Goal: Task Accomplishment & Management: Complete application form

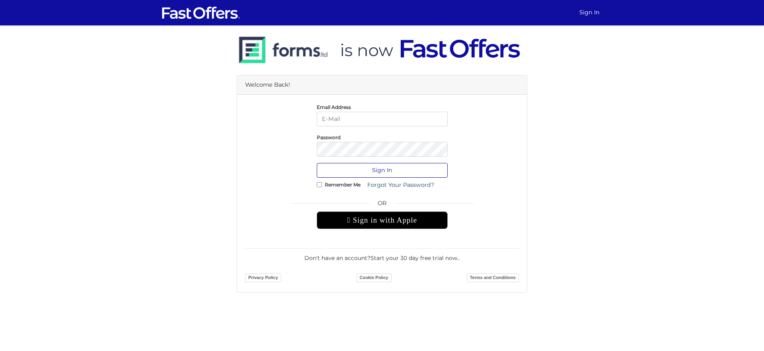
type input "admin@cirealty.com"
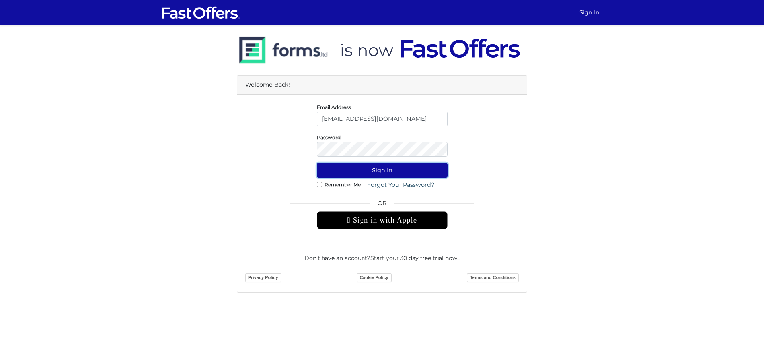
click at [381, 171] on button "Sign In" at bounding box center [382, 170] width 131 height 15
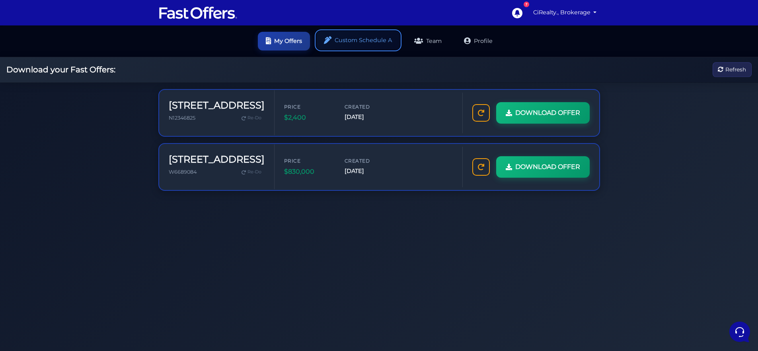
click at [364, 43] on link "Custom Schedule A" at bounding box center [358, 40] width 84 height 19
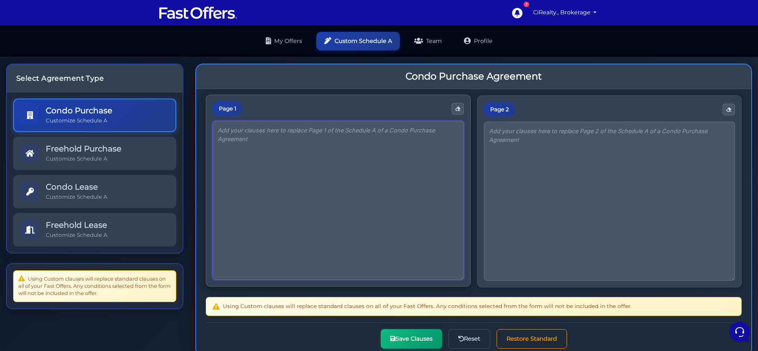
click at [288, 135] on textarea at bounding box center [337, 200] width 251 height 159
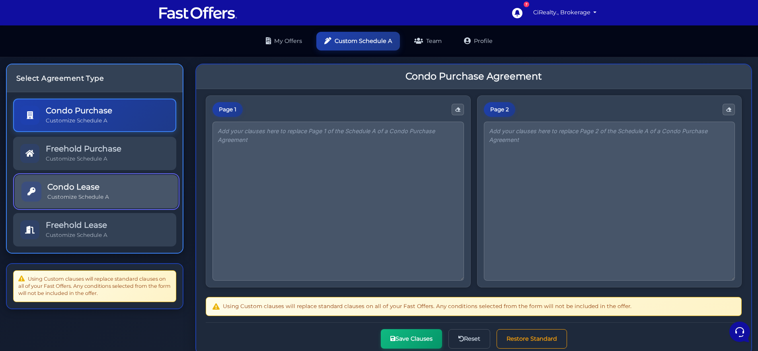
click at [138, 190] on link "Condo Lease Customize Schedule A" at bounding box center [96, 191] width 163 height 33
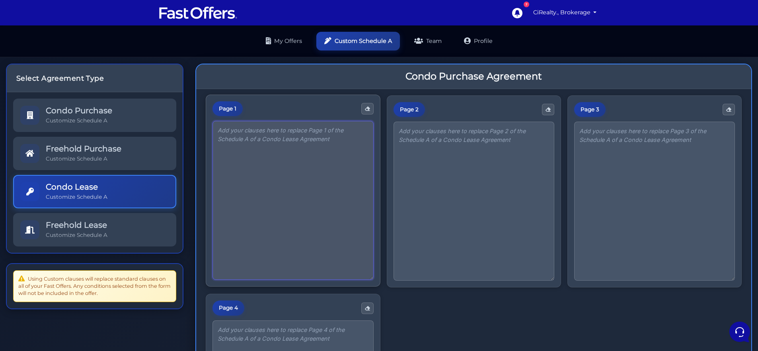
click at [341, 158] on textarea at bounding box center [292, 200] width 161 height 159
click at [261, 166] on textarea at bounding box center [292, 200] width 161 height 159
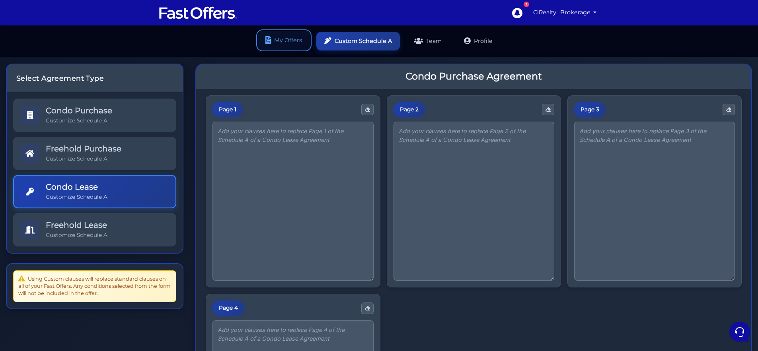
click at [289, 40] on link "My Offers" at bounding box center [284, 40] width 52 height 19
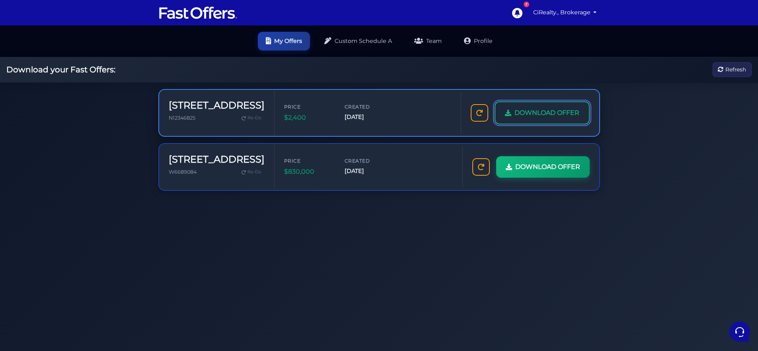
click at [528, 118] on span "DOWNLOAD OFFER" at bounding box center [546, 113] width 65 height 10
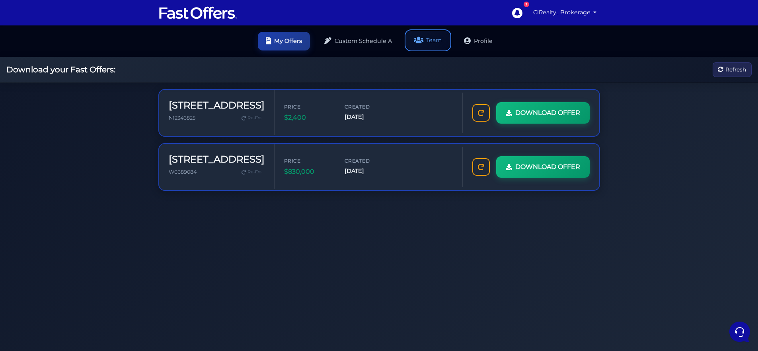
click at [433, 43] on link "Team" at bounding box center [427, 40] width 43 height 19
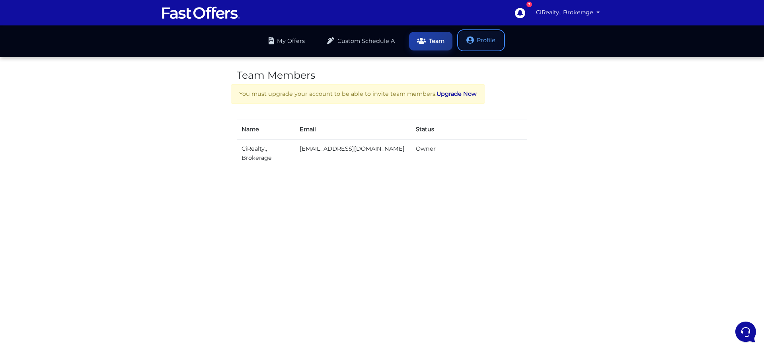
click at [482, 39] on link "Profile" at bounding box center [481, 40] width 45 height 19
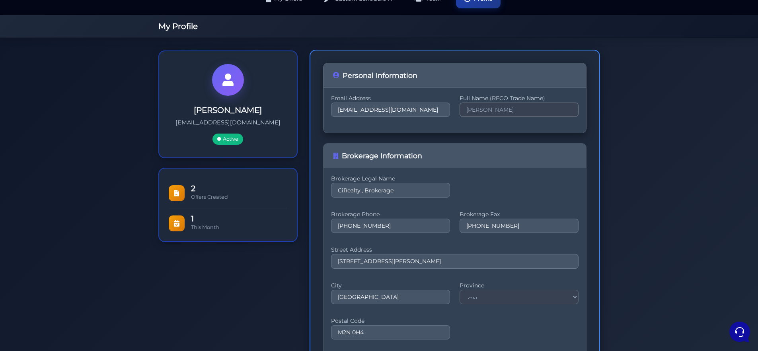
scroll to position [46, 0]
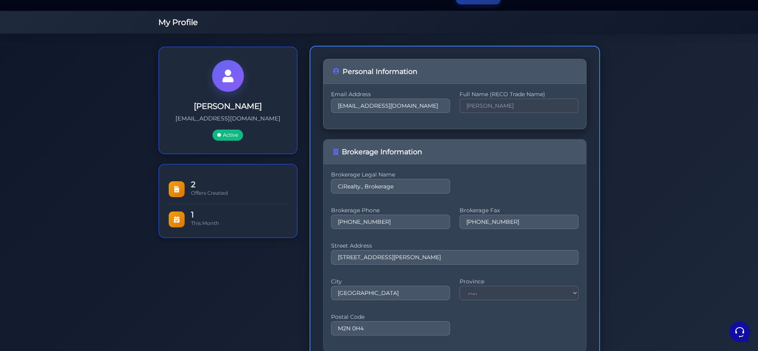
click at [492, 95] on label "Full Name (RECO Trade Name)" at bounding box center [518, 94] width 119 height 2
click at [491, 115] on div "Email Address [EMAIL_ADDRESS][DOMAIN_NAME] Full Name (RECO Trade Name) [PERSON_…" at bounding box center [454, 106] width 247 height 26
click at [491, 107] on input "[PERSON_NAME]" at bounding box center [518, 106] width 119 height 14
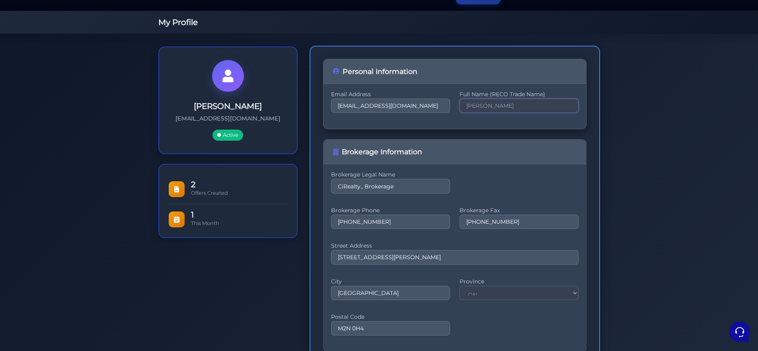
click at [491, 107] on input "Serge Popov" at bounding box center [518, 106] width 119 height 14
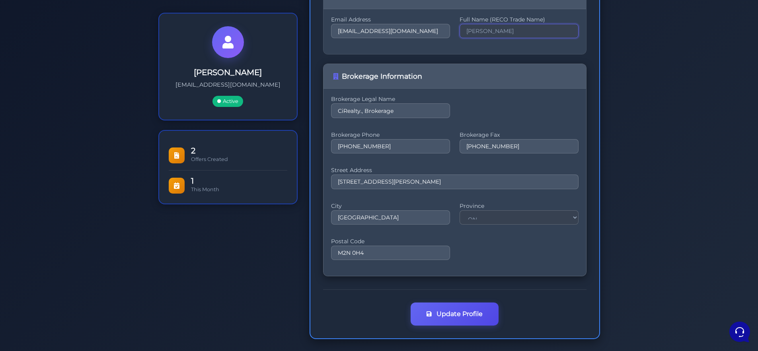
scroll to position [123, 0]
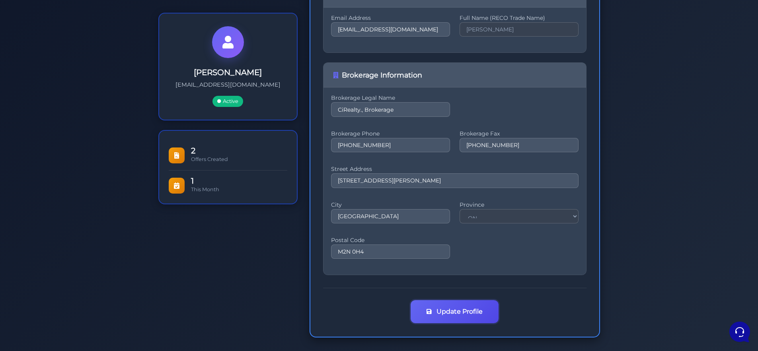
click at [432, 317] on button "Update Profile" at bounding box center [455, 311] width 88 height 23
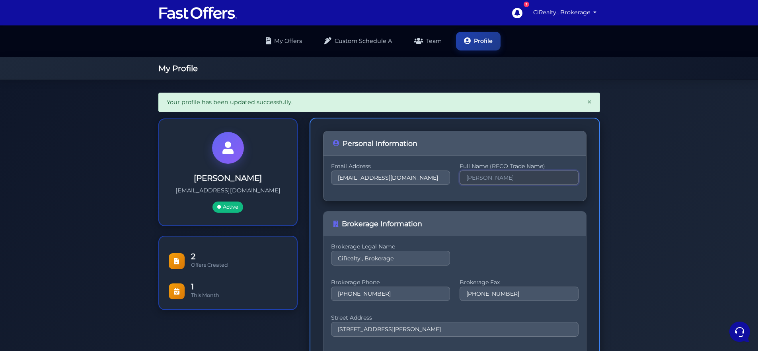
click at [493, 176] on input "Serge Popov" at bounding box center [518, 178] width 119 height 14
click at [484, 175] on input "Serge Popov" at bounding box center [518, 178] width 119 height 14
click at [492, 197] on div "Email Address [EMAIL_ADDRESS][DOMAIN_NAME] Full Name (RECO Trade Name) [PERSON_…" at bounding box center [454, 178] width 263 height 45
click at [585, 13] on link "CiRealty., Brokerage" at bounding box center [565, 13] width 70 height 16
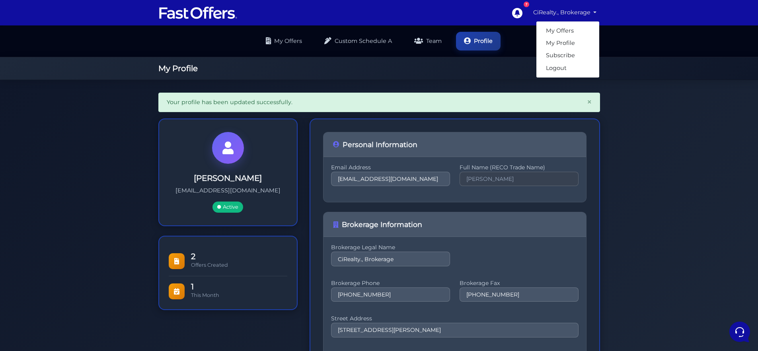
click at [492, 70] on h1 "My Profile" at bounding box center [379, 69] width 442 height 10
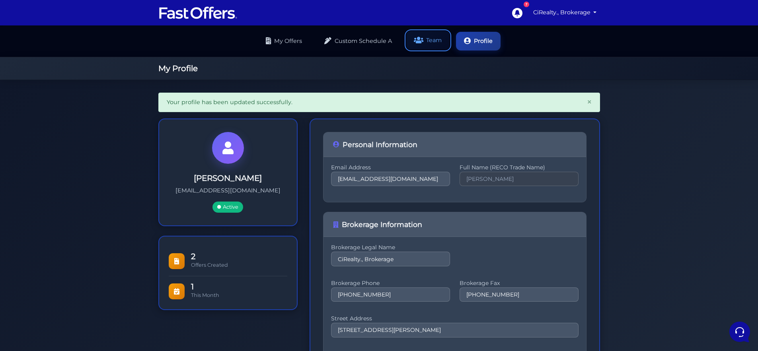
click at [426, 39] on link "Team" at bounding box center [427, 40] width 43 height 19
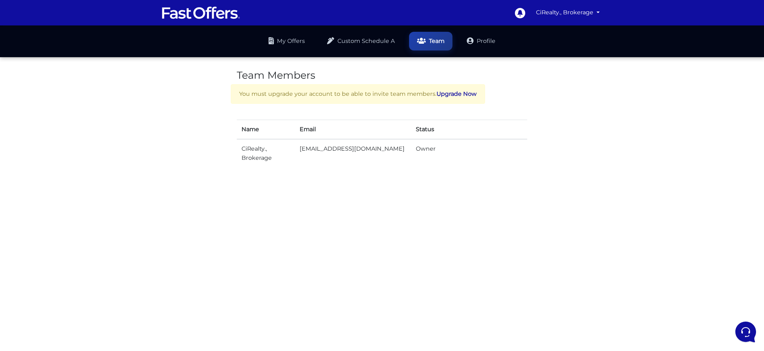
click at [307, 154] on td "[EMAIL_ADDRESS][DOMAIN_NAME]" at bounding box center [353, 153] width 116 height 28
click at [266, 151] on td "CiRealty., Brokerage" at bounding box center [266, 153] width 58 height 28
click at [473, 48] on link "Profile" at bounding box center [481, 40] width 45 height 19
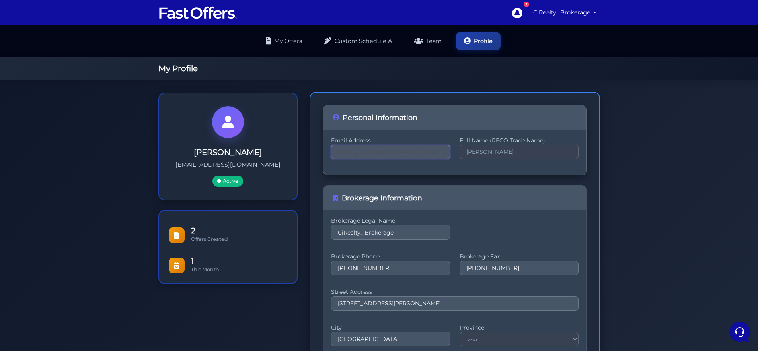
drag, startPoint x: 419, startPoint y: 152, endPoint x: 343, endPoint y: 148, distance: 76.1
click at [343, 148] on input "admin@cirealty.com" at bounding box center [390, 152] width 119 height 14
click at [405, 152] on input "admin@cirealty.com" at bounding box center [390, 152] width 119 height 14
click at [409, 226] on input "CiRealty., Brokerage" at bounding box center [390, 232] width 119 height 14
drag, startPoint x: 396, startPoint y: 150, endPoint x: 325, endPoint y: 142, distance: 72.0
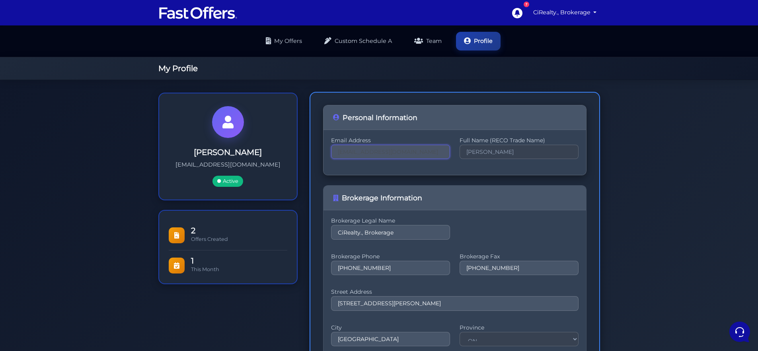
click at [325, 142] on div "Email Address admin@cirealty.com Full Name (RECO Trade Name) Serge Popov" at bounding box center [454, 152] width 263 height 45
type input "mary.solin@cirealty.com"
click at [473, 151] on input "Serge Popov" at bounding box center [518, 152] width 119 height 14
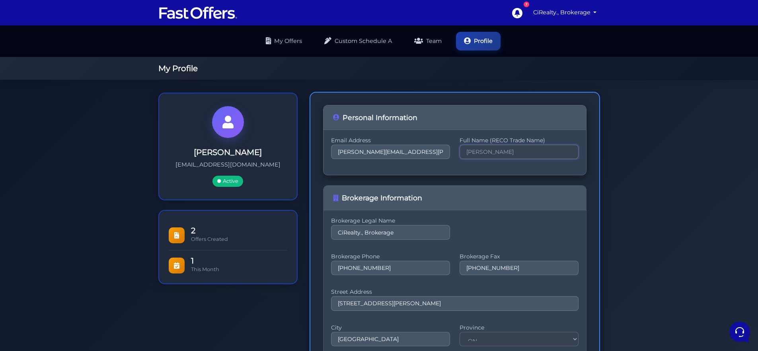
click at [473, 151] on input "Serge Popov" at bounding box center [518, 152] width 119 height 14
click at [473, 151] on input "[PERSON_NAME]" at bounding box center [518, 152] width 119 height 14
click at [489, 162] on div "Email Address mary.solin@cirealty.com Full Name (RECO Trade Name) Serge Popov" at bounding box center [454, 153] width 247 height 26
click at [489, 210] on div "Brokerage Legal Name CiRealty., Brokerage Brokerage Phone 888-247-8808 Brokerag…" at bounding box center [454, 303] width 263 height 187
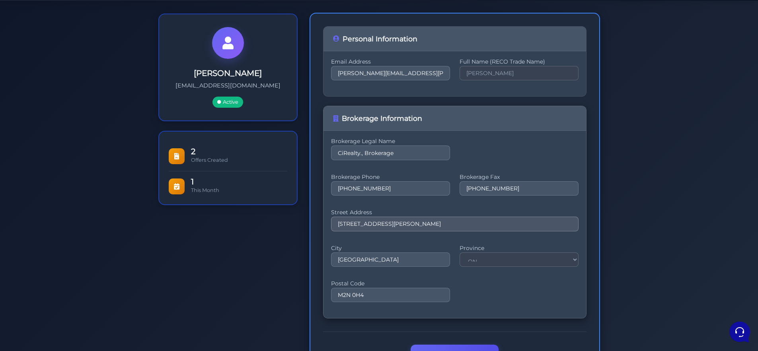
scroll to position [91, 0]
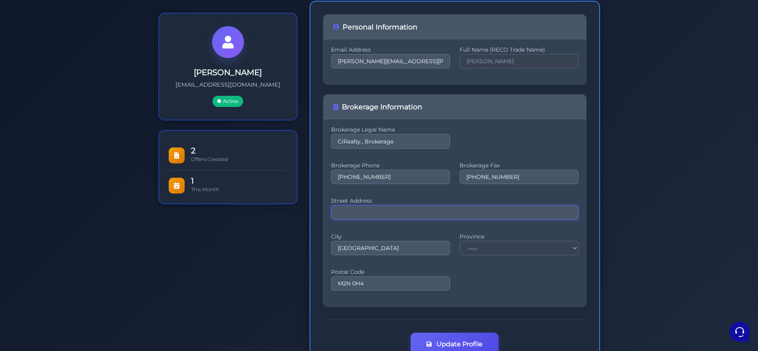
drag, startPoint x: 403, startPoint y: 215, endPoint x: 320, endPoint y: 208, distance: 83.1
click at [320, 208] on div "Personal Information Email Address mary.solin@cirealty.com Full Name (RECO Trad…" at bounding box center [454, 185] width 290 height 369
type input "5000 Yonge St Suite 1901"
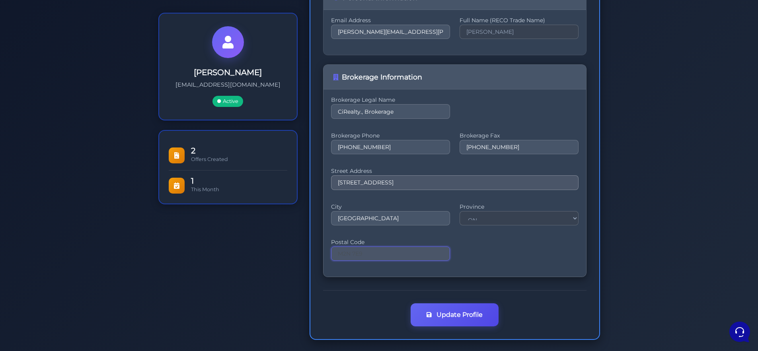
scroll to position [123, 0]
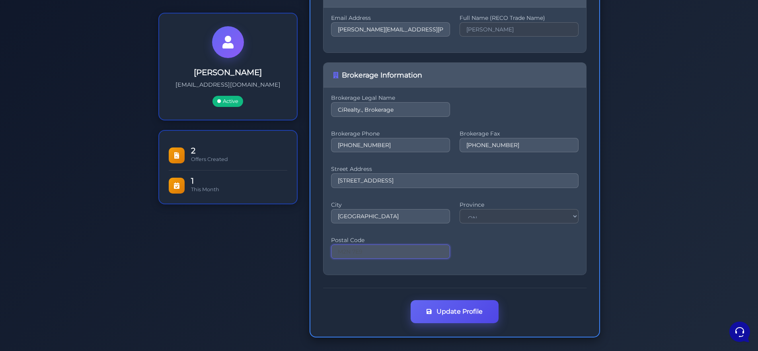
type input "M2N 7E9"
click at [440, 316] on button "Update Profile" at bounding box center [455, 311] width 88 height 23
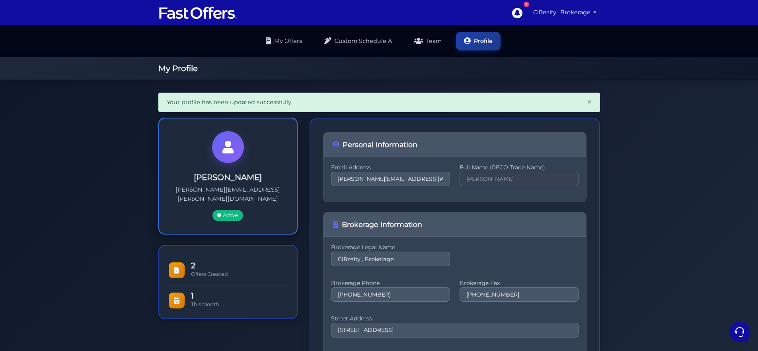
click at [232, 210] on span "Active" at bounding box center [227, 215] width 31 height 11
click at [222, 151] on icon at bounding box center [227, 147] width 11 height 13
click at [226, 177] on h3 "Serge Popov" at bounding box center [228, 178] width 112 height 10
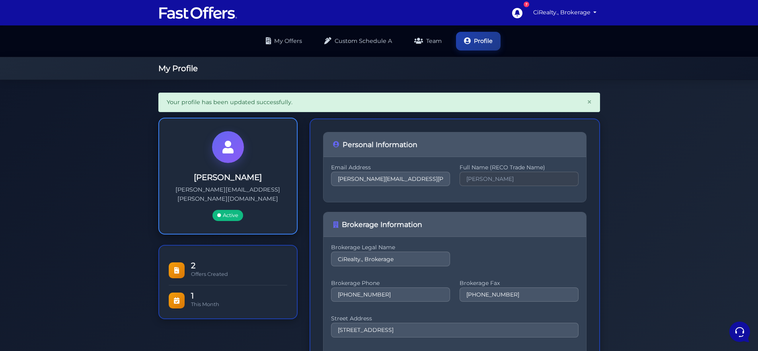
click at [242, 183] on div "Serge Popov mary.solin@cirealty.com Active" at bounding box center [228, 197] width 112 height 49
click at [241, 179] on h3 "Serge Popov" at bounding box center [228, 178] width 112 height 10
drag, startPoint x: 241, startPoint y: 179, endPoint x: 209, endPoint y: 179, distance: 32.6
click at [209, 179] on h3 "Serge Popov" at bounding box center [228, 178] width 112 height 10
click at [246, 172] on div "Serge Popov mary.solin@cirealty.com Active" at bounding box center [227, 176] width 139 height 117
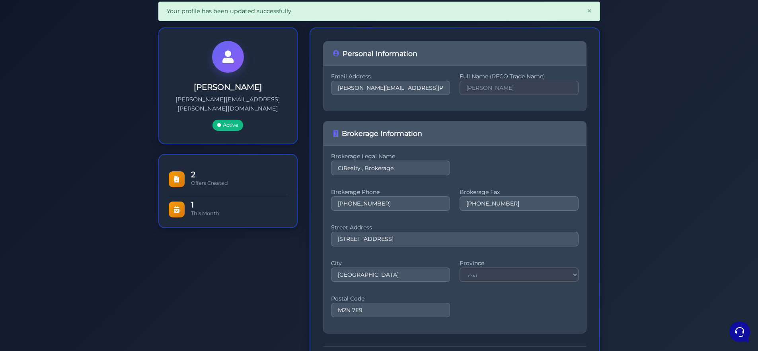
scroll to position [149, 0]
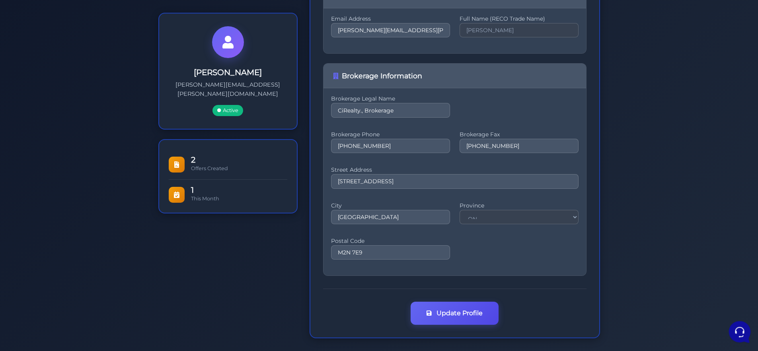
click at [738, 329] on icon at bounding box center [738, 331] width 21 height 21
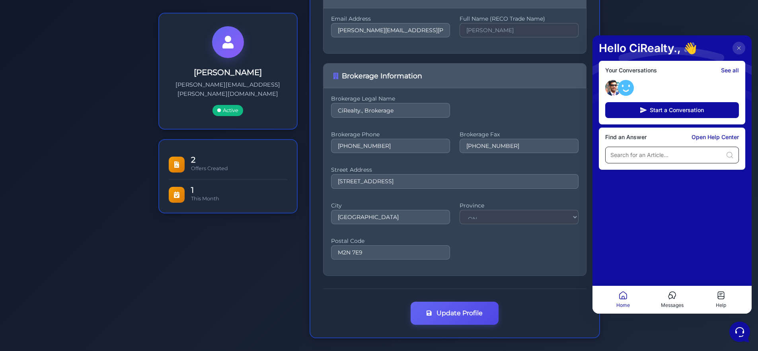
click at [675, 156] on input at bounding box center [666, 155] width 112 height 8
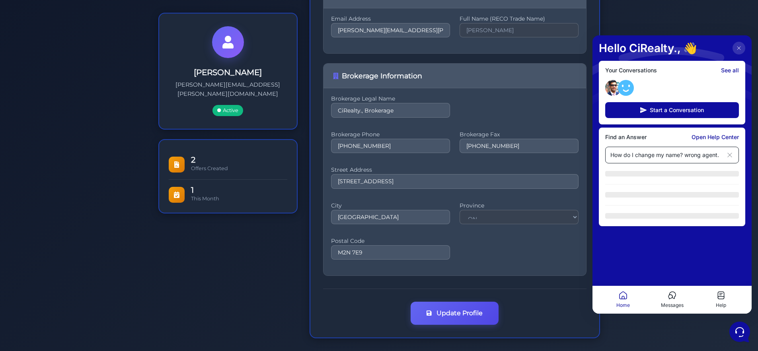
type input "How do I change my name? wrong agent."
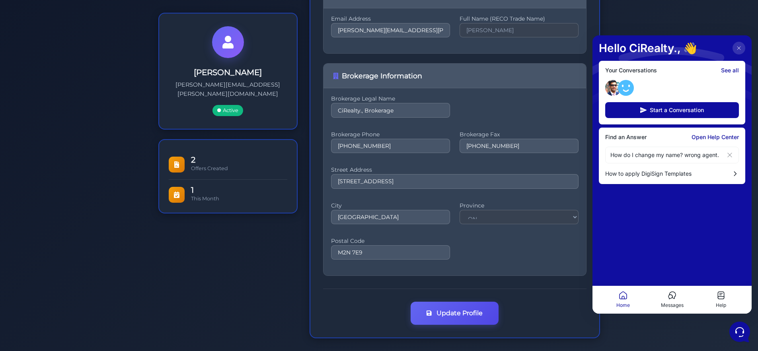
click at [674, 306] on p "Messages" at bounding box center [672, 305] width 23 height 7
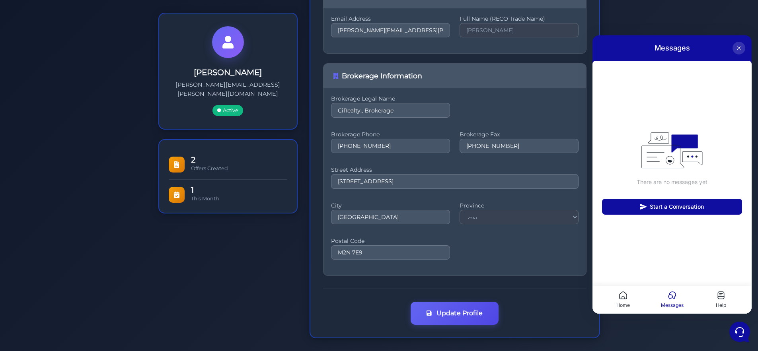
click at [719, 304] on p "Help" at bounding box center [721, 305] width 10 height 7
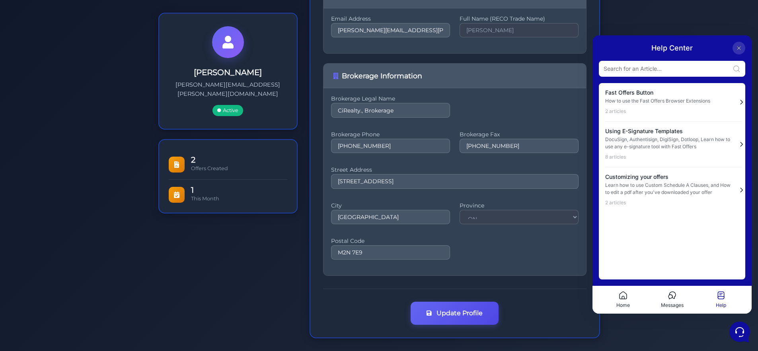
click at [741, 52] on button at bounding box center [738, 48] width 13 height 13
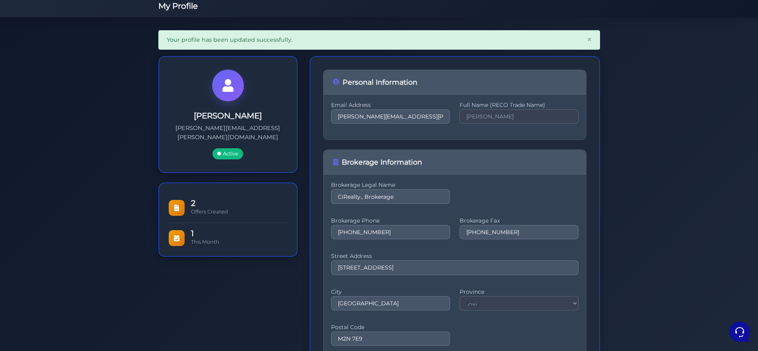
scroll to position [0, 0]
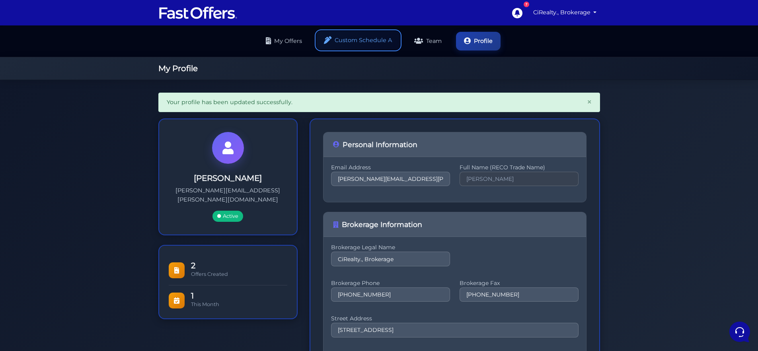
click at [359, 32] on link "Custom Schedule A" at bounding box center [358, 40] width 84 height 19
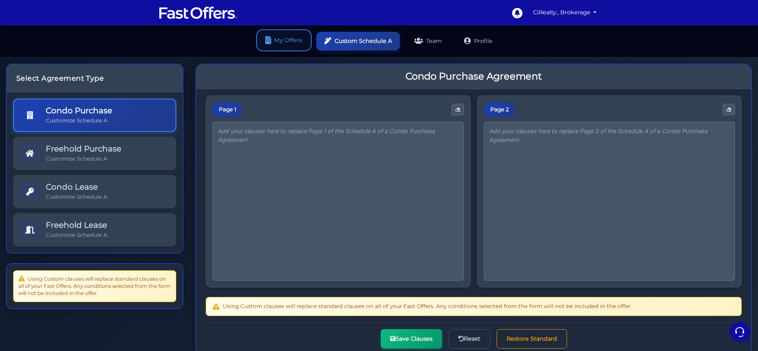
click at [299, 41] on link "My Offers" at bounding box center [284, 40] width 52 height 19
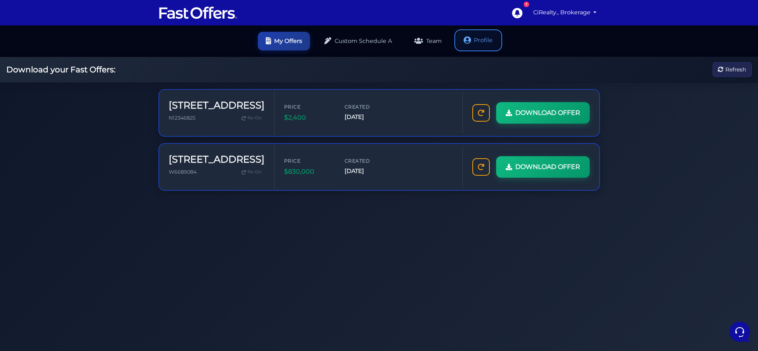
click at [482, 41] on link "Profile" at bounding box center [478, 40] width 45 height 19
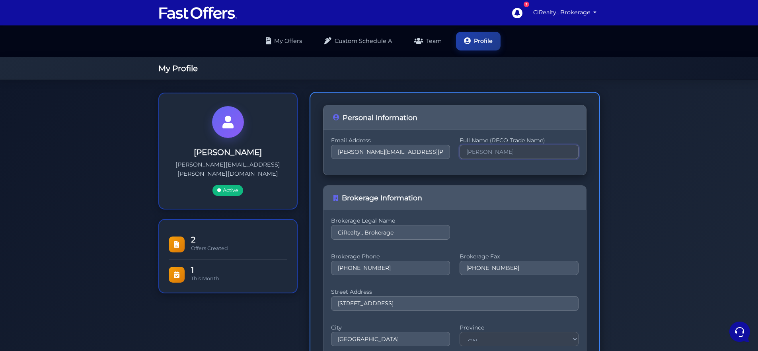
drag, startPoint x: 526, startPoint y: 152, endPoint x: 511, endPoint y: 150, distance: 14.9
click at [511, 150] on input "Serge Popov" at bounding box center [518, 152] width 119 height 14
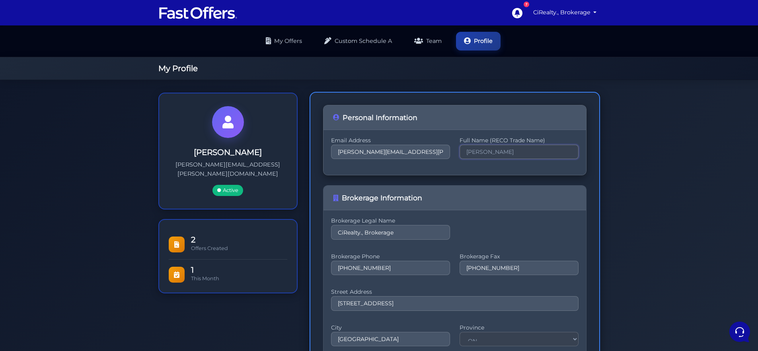
click at [511, 150] on input "Serge Popov" at bounding box center [518, 152] width 119 height 14
click at [526, 152] on input "Serge Popov" at bounding box center [518, 152] width 119 height 14
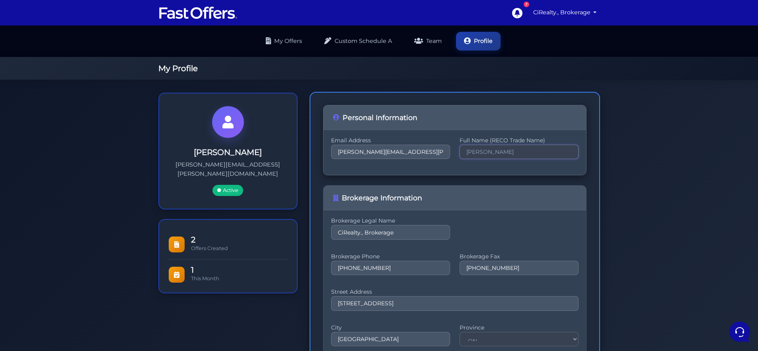
click at [526, 152] on input "Serge Popov" at bounding box center [518, 152] width 119 height 14
click at [508, 155] on input "Serge Popov" at bounding box center [518, 152] width 119 height 14
click at [489, 154] on input "Serge Popov" at bounding box center [518, 152] width 119 height 14
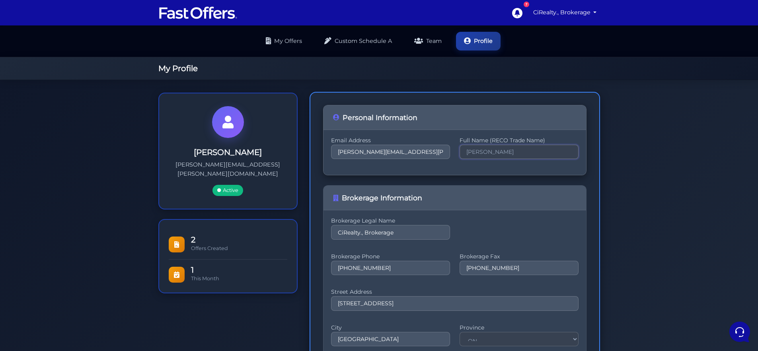
click at [506, 150] on input "Serge Popov" at bounding box center [518, 152] width 119 height 14
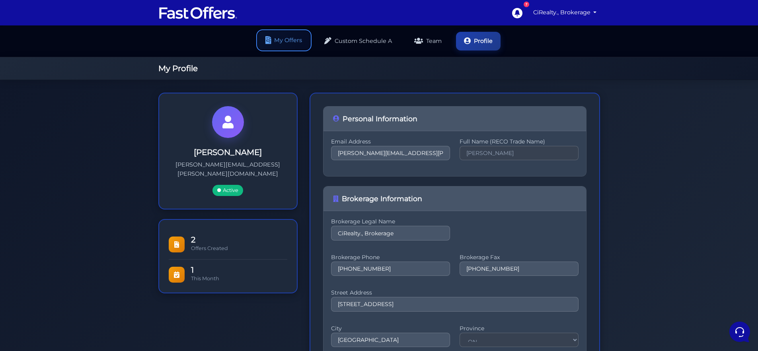
click at [282, 35] on link "My Offers" at bounding box center [284, 40] width 52 height 19
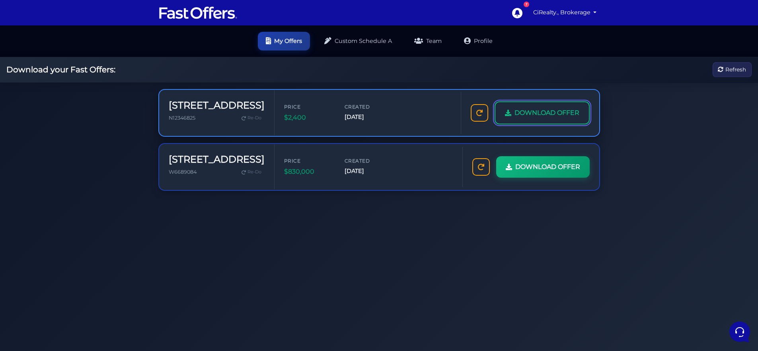
click at [529, 114] on span "DOWNLOAD OFFER" at bounding box center [546, 113] width 65 height 10
click at [576, 16] on link "CiRealty., Brokerage" at bounding box center [565, 13] width 70 height 16
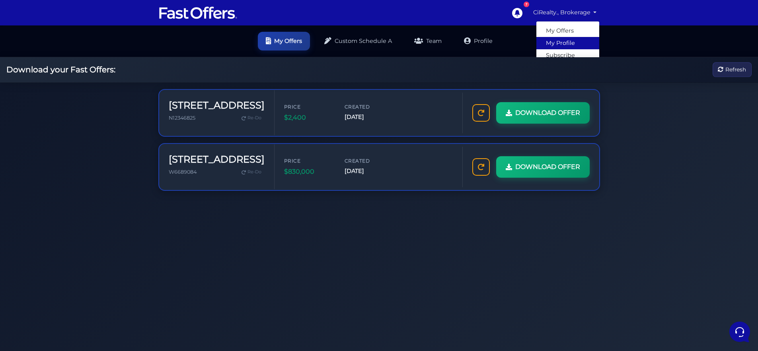
click at [562, 43] on link "My Profile" at bounding box center [567, 43] width 63 height 12
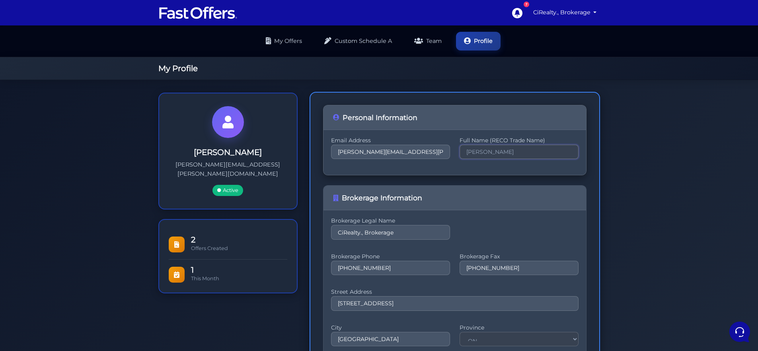
click at [484, 155] on input "[PERSON_NAME]" at bounding box center [518, 152] width 119 height 14
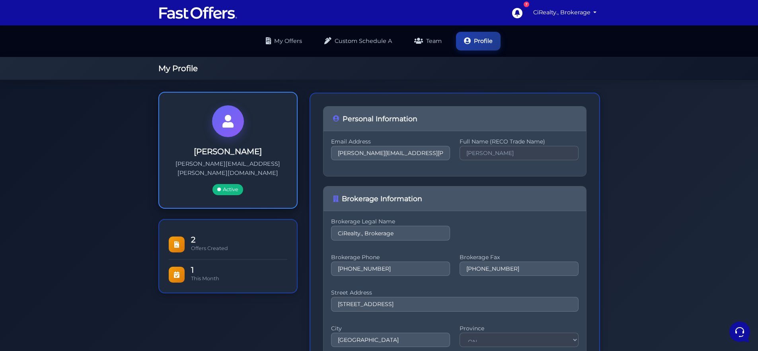
click at [224, 184] on span "Active" at bounding box center [227, 189] width 31 height 11
click at [223, 184] on span "Active" at bounding box center [227, 189] width 31 height 11
click at [234, 184] on span "Active" at bounding box center [227, 189] width 31 height 11
click at [212, 245] on div "2 Offers Created" at bounding box center [228, 244] width 119 height 30
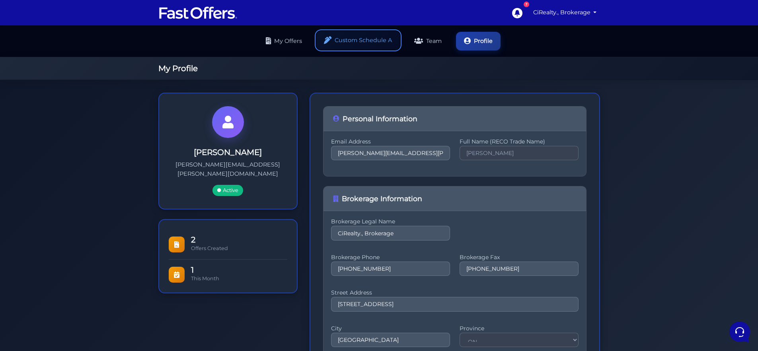
click at [344, 41] on link "Custom Schedule A" at bounding box center [358, 40] width 84 height 19
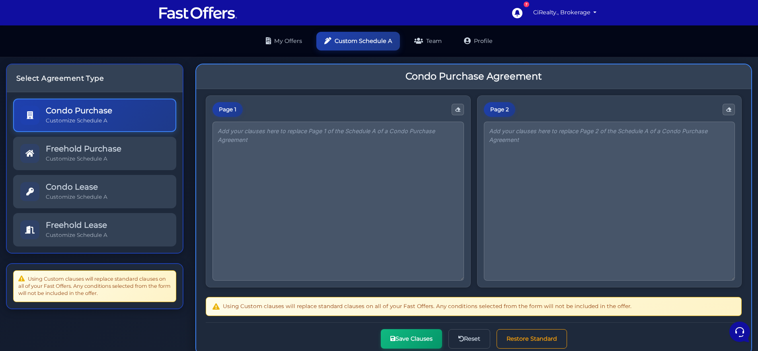
scroll to position [37, 0]
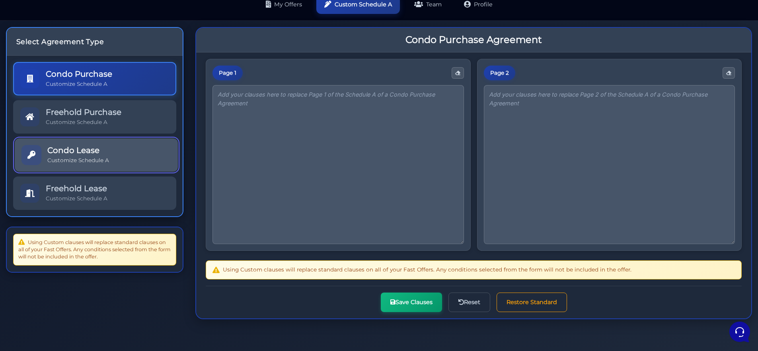
click at [134, 148] on link "Condo Lease Customize Schedule A" at bounding box center [96, 154] width 163 height 33
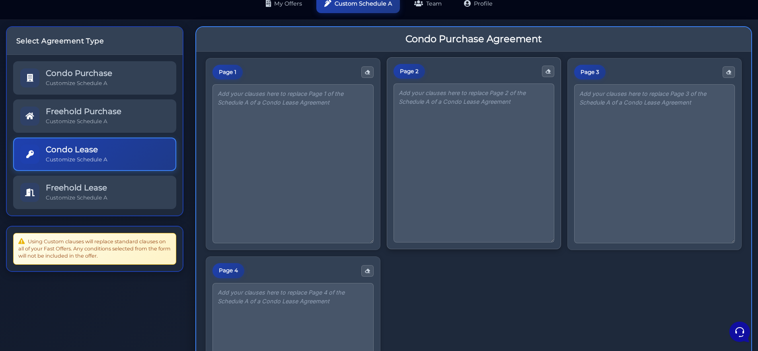
scroll to position [81, 0]
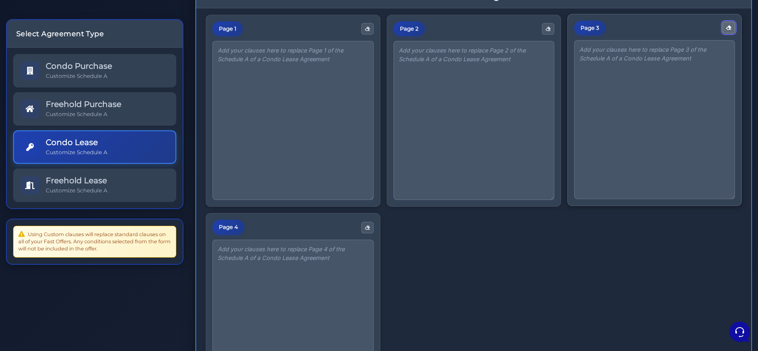
click at [728, 33] on button "button" at bounding box center [728, 28] width 12 height 12
click at [361, 228] on button "button" at bounding box center [367, 227] width 12 height 12
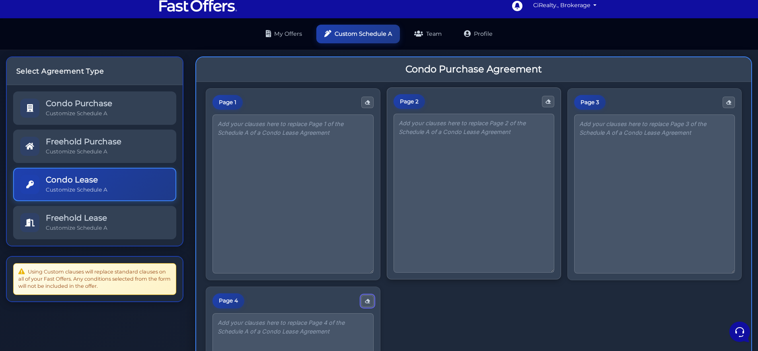
scroll to position [0, 0]
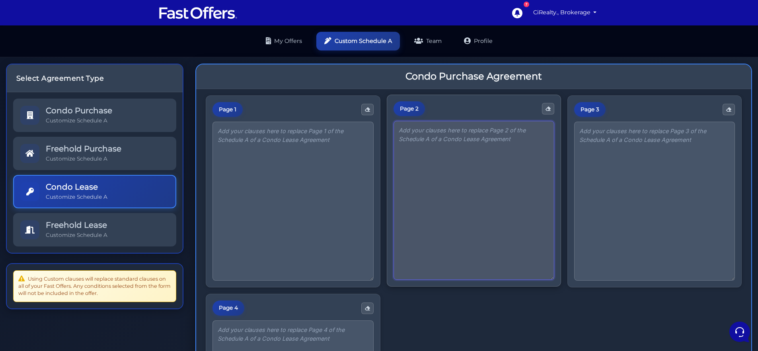
click at [504, 225] on textarea at bounding box center [473, 200] width 161 height 159
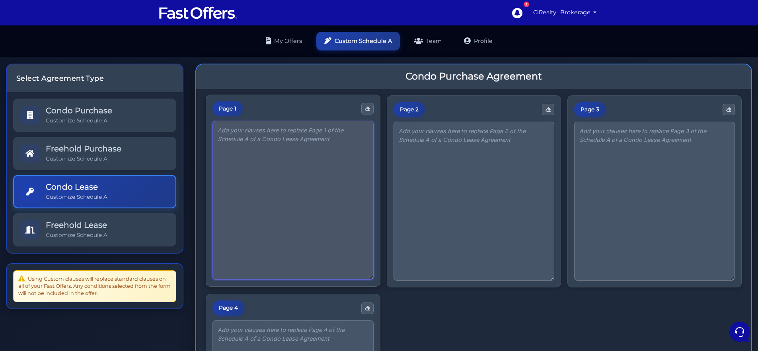
click at [331, 200] on textarea at bounding box center [292, 200] width 161 height 159
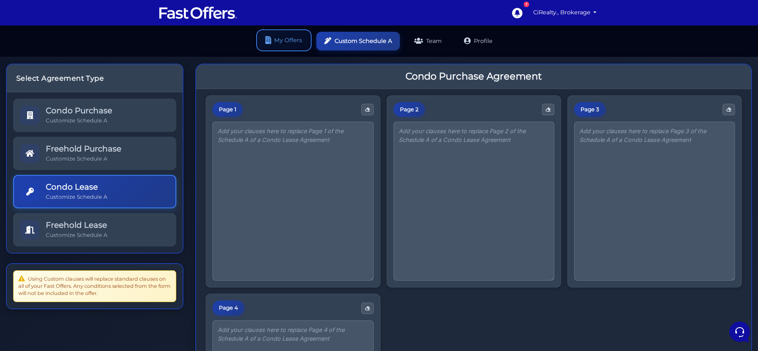
click at [294, 43] on link "My Offers" at bounding box center [284, 40] width 52 height 19
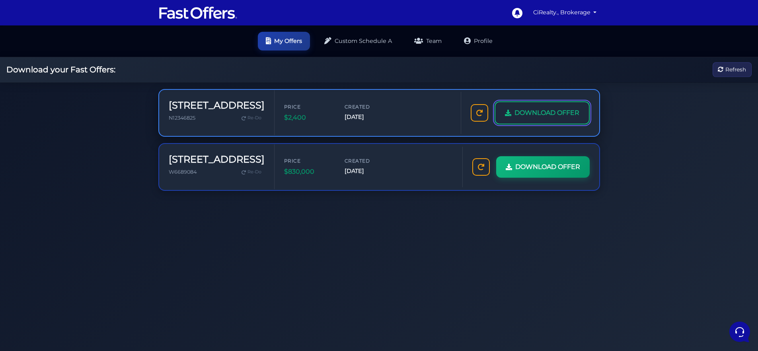
click at [551, 105] on link "DOWNLOAD OFFER" at bounding box center [541, 112] width 95 height 23
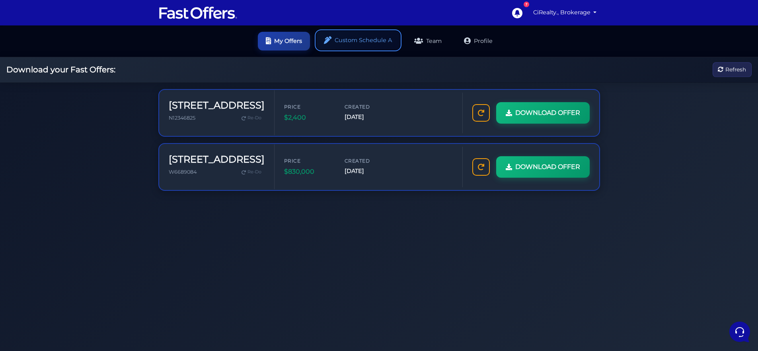
click at [345, 40] on link "Custom Schedule A" at bounding box center [358, 40] width 84 height 19
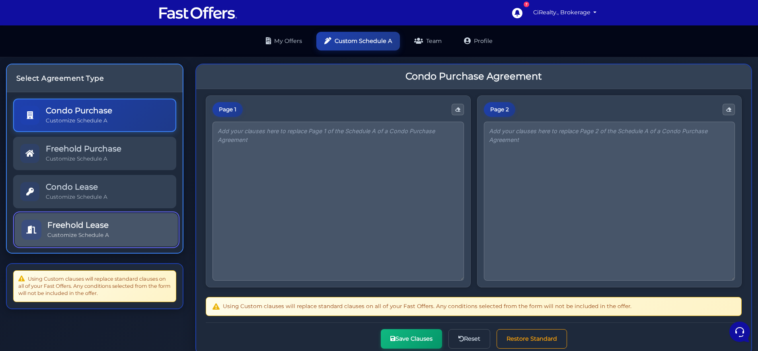
click at [123, 233] on link "Freehold Lease Customize Schedule A" at bounding box center [96, 229] width 163 height 33
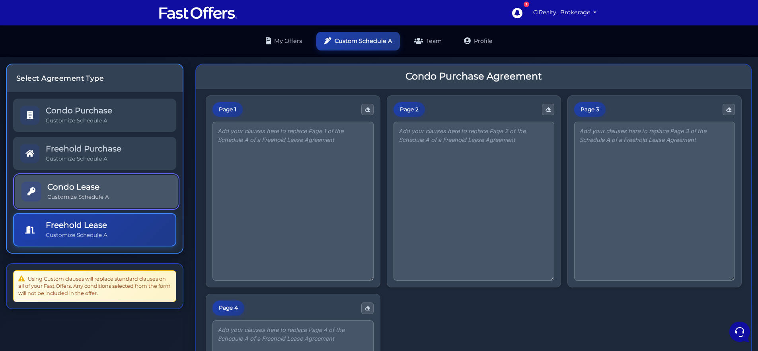
click at [118, 198] on link "Condo Lease Customize Schedule A" at bounding box center [96, 191] width 163 height 33
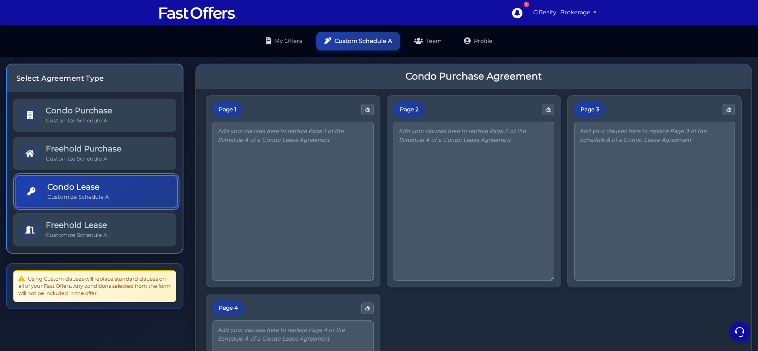
click at [130, 192] on link "Condo Lease Customize Schedule A" at bounding box center [96, 191] width 163 height 33
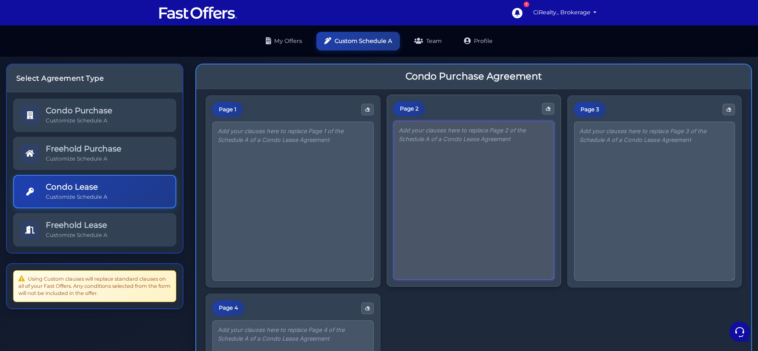
click at [507, 144] on textarea at bounding box center [473, 200] width 161 height 159
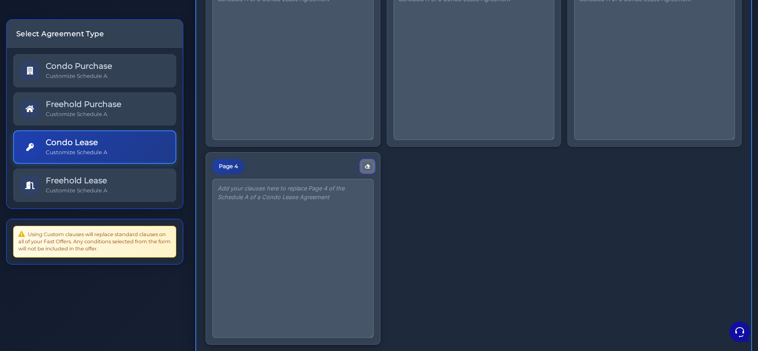
click at [367, 167] on icon "button" at bounding box center [367, 166] width 5 height 5
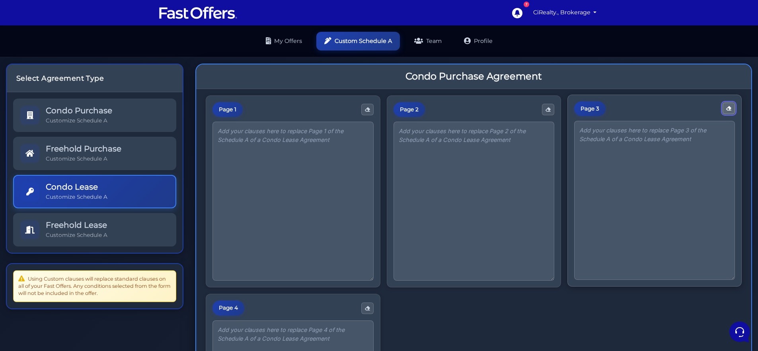
click at [725, 109] on button "button" at bounding box center [728, 109] width 12 height 12
click at [549, 113] on button "button" at bounding box center [548, 109] width 12 height 12
click at [329, 164] on textarea at bounding box center [292, 200] width 161 height 159
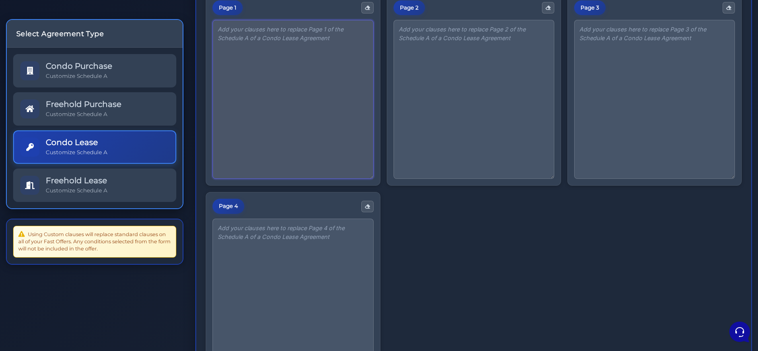
scroll to position [236, 0]
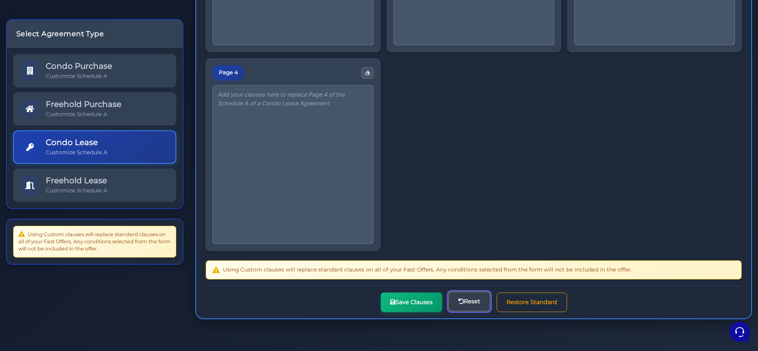
click at [484, 301] on button "Reset" at bounding box center [469, 301] width 42 height 19
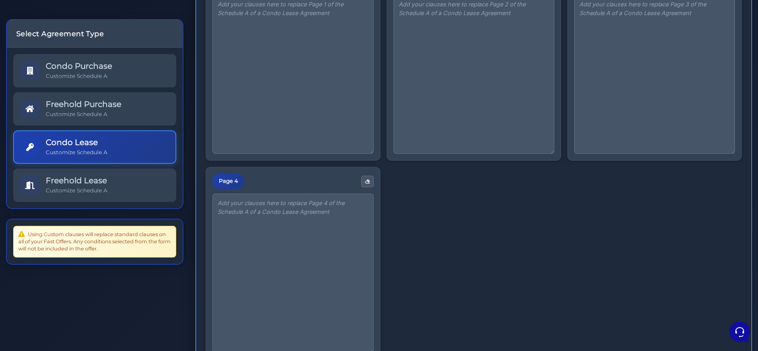
scroll to position [0, 0]
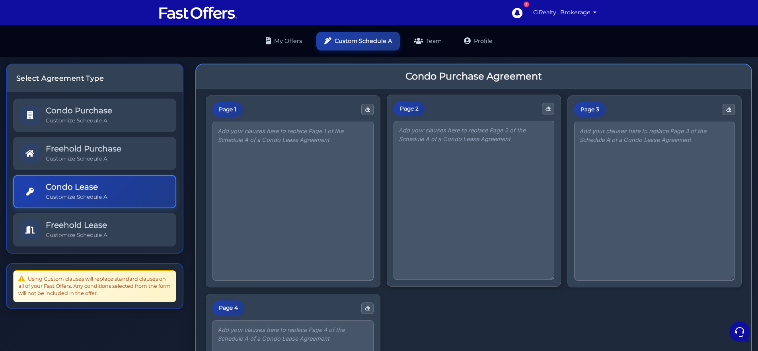
click at [424, 112] on div "Page 2" at bounding box center [473, 108] width 161 height 15
click at [415, 109] on div "Page 2" at bounding box center [408, 108] width 31 height 15
click at [366, 109] on icon "button" at bounding box center [367, 108] width 5 height 5
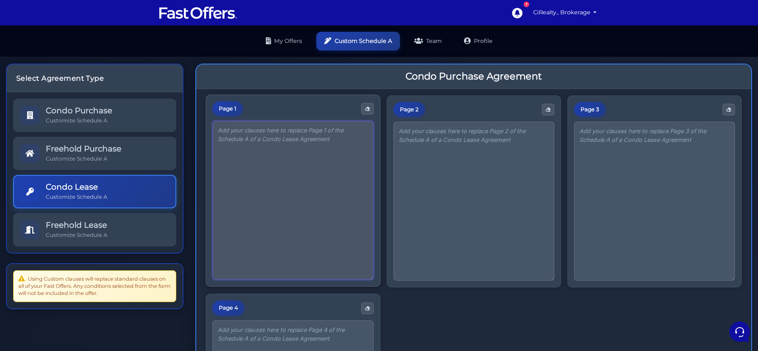
click at [340, 148] on textarea at bounding box center [292, 200] width 161 height 159
paste textarea "The Tenant and Landlord agree that this accepted Agreement to Lease shall form …"
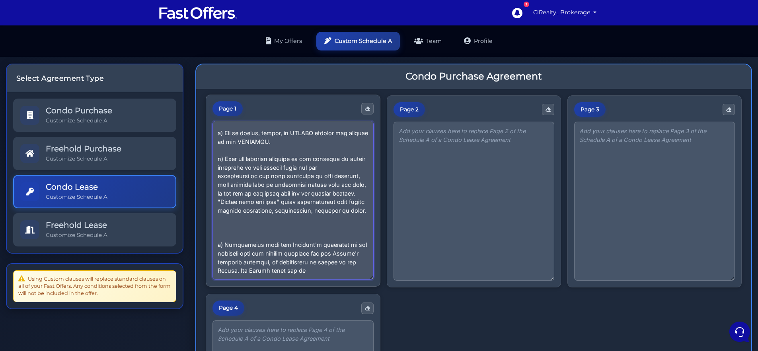
scroll to position [496, 0]
click at [230, 233] on textarea at bounding box center [292, 200] width 161 height 159
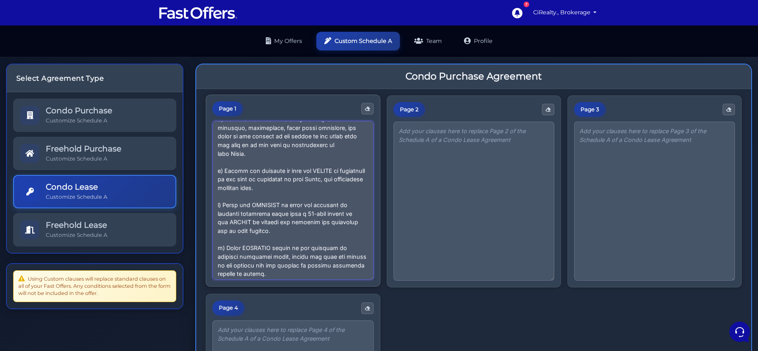
scroll to position [234, 0]
drag, startPoint x: 290, startPoint y: 207, endPoint x: 200, endPoint y: 186, distance: 91.6
click at [200, 186] on div "Page 1 Page 2 Page 3 Page 4" at bounding box center [473, 321] width 555 height 465
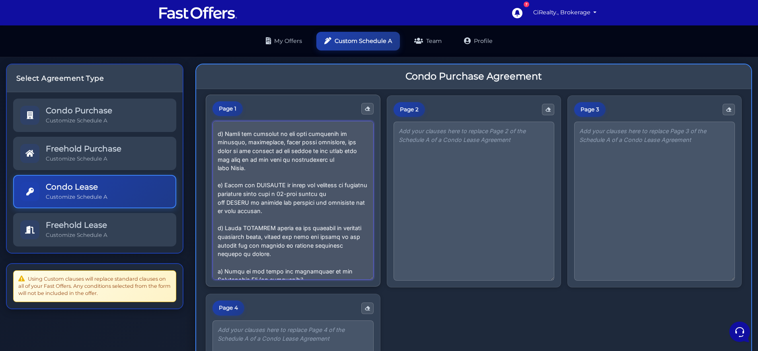
scroll to position [221, 0]
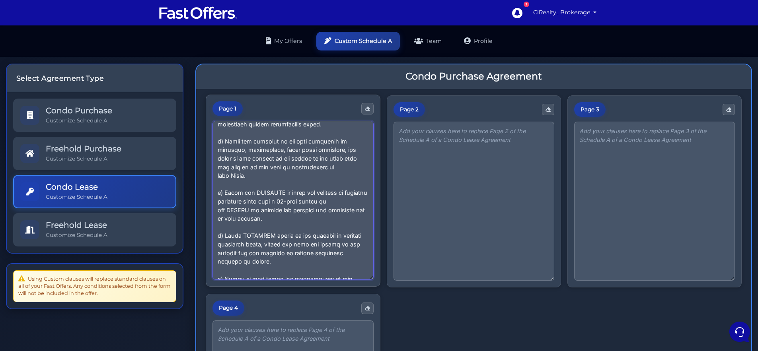
click at [265, 271] on textarea at bounding box center [292, 200] width 161 height 159
click at [285, 253] on textarea at bounding box center [292, 200] width 161 height 159
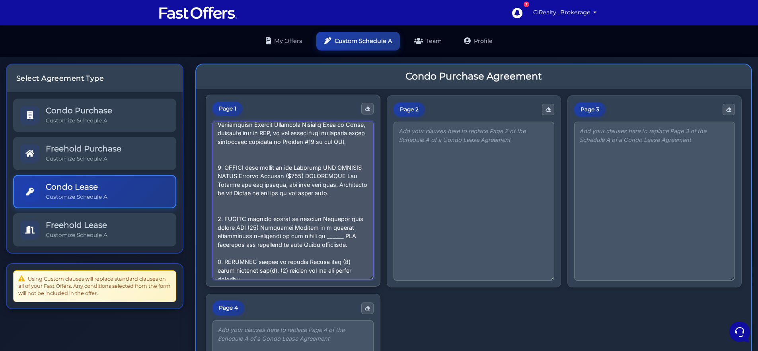
scroll to position [12, 0]
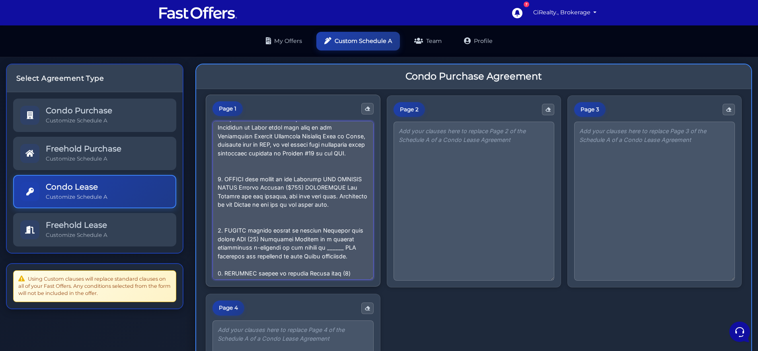
click at [235, 225] on textarea at bounding box center [292, 200] width 161 height 159
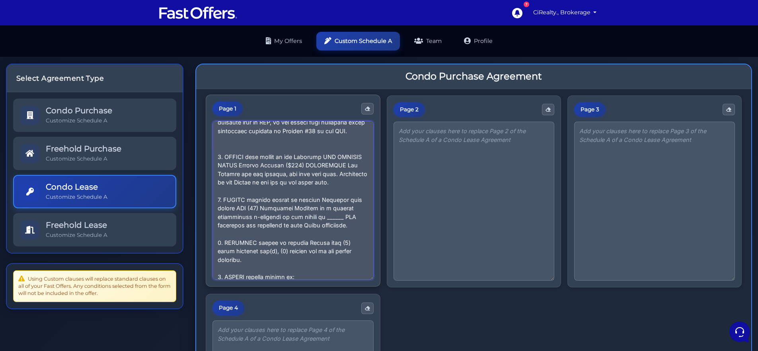
scroll to position [35, 0]
click at [314, 216] on textarea at bounding box center [292, 200] width 161 height 159
drag, startPoint x: 321, startPoint y: 215, endPoint x: 234, endPoint y: 218, distance: 87.6
click at [234, 218] on textarea at bounding box center [292, 200] width 161 height 159
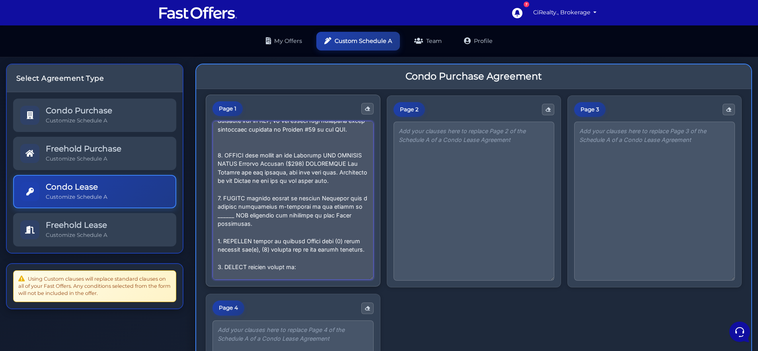
drag, startPoint x: 234, startPoint y: 226, endPoint x: 218, endPoint y: 225, distance: 16.7
click at [218, 225] on textarea at bounding box center [292, 200] width 161 height 159
click at [236, 225] on textarea at bounding box center [292, 200] width 161 height 159
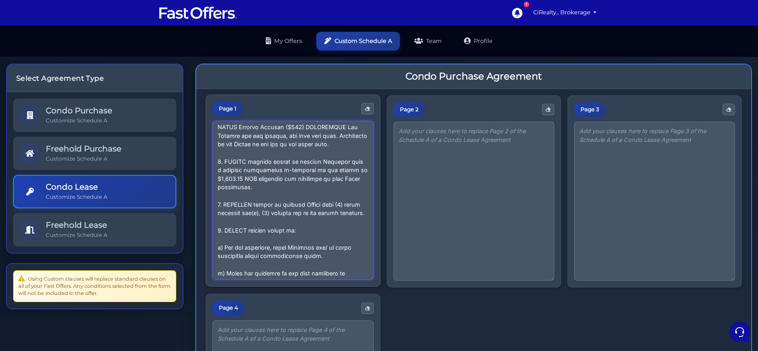
scroll to position [77, 0]
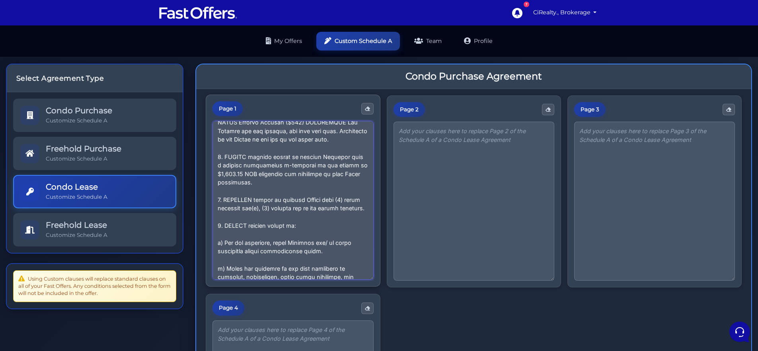
click at [262, 218] on textarea at bounding box center [292, 200] width 161 height 159
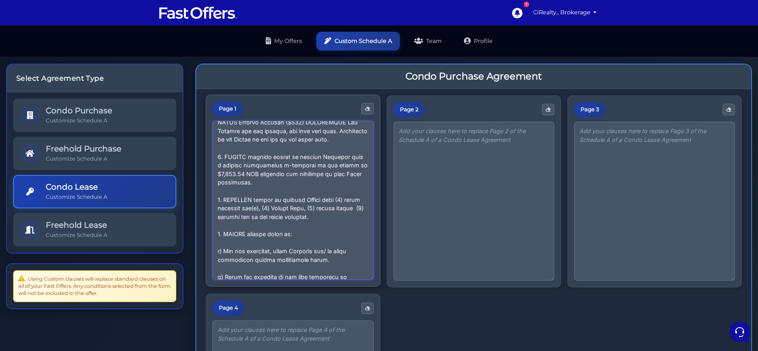
click at [275, 217] on textarea at bounding box center [292, 200] width 161 height 159
click at [295, 216] on textarea at bounding box center [292, 200] width 161 height 159
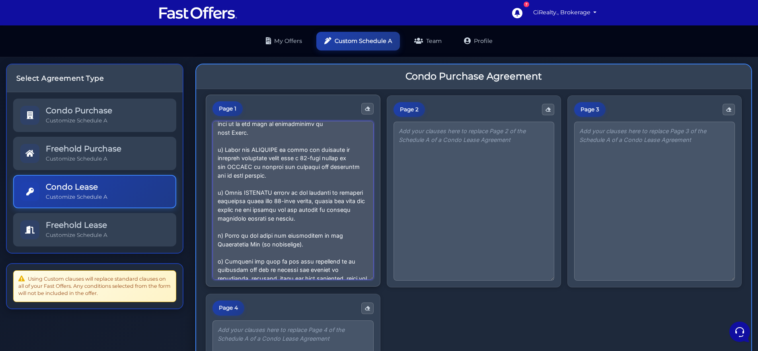
scroll to position [264, 0]
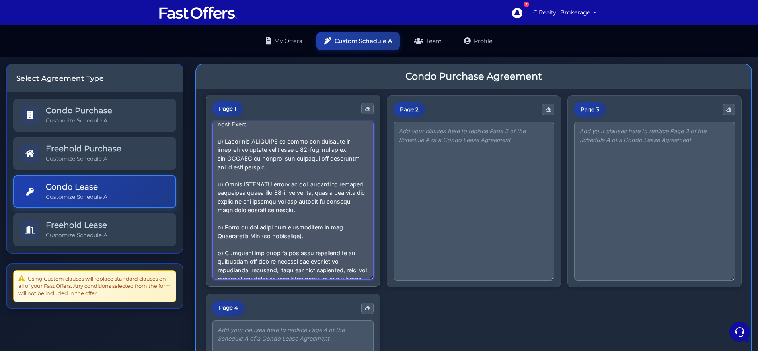
click at [341, 202] on textarea at bounding box center [292, 200] width 161 height 159
click at [325, 222] on textarea at bounding box center [292, 200] width 161 height 159
click at [217, 211] on textarea at bounding box center [292, 200] width 161 height 159
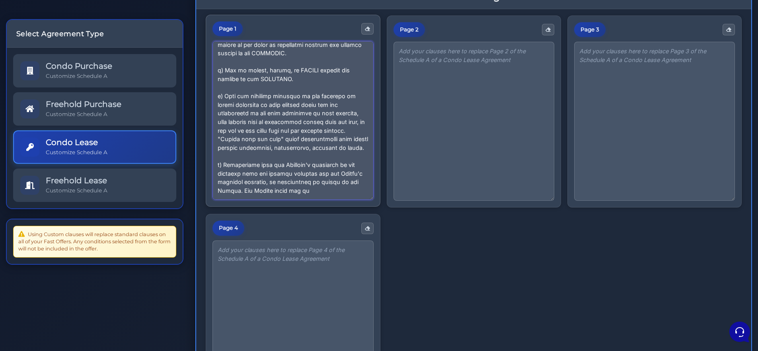
scroll to position [436, 0]
drag, startPoint x: 309, startPoint y: 192, endPoint x: 217, endPoint y: 167, distance: 95.0
click at [217, 167] on textarea at bounding box center [292, 120] width 161 height 159
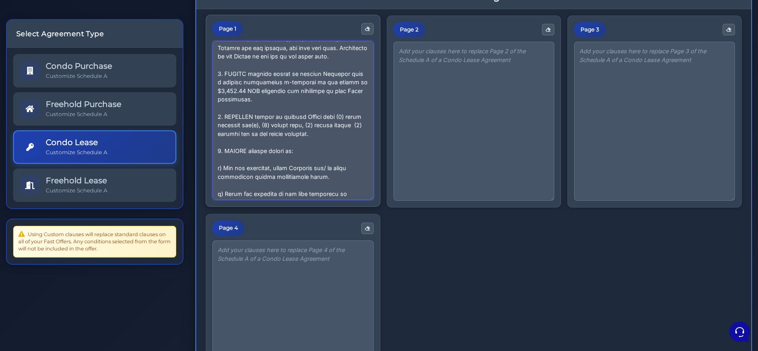
scroll to position [0, 0]
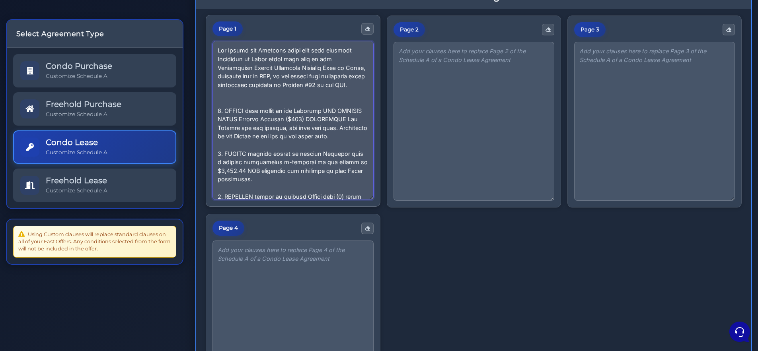
drag, startPoint x: 324, startPoint y: 119, endPoint x: 317, endPoint y: 119, distance: 7.2
click at [317, 118] on textarea at bounding box center [292, 120] width 161 height 159
drag, startPoint x: 263, startPoint y: 117, endPoint x: 324, endPoint y: 109, distance: 62.1
click at [326, 110] on textarea at bounding box center [292, 120] width 161 height 159
click at [261, 129] on textarea at bounding box center [292, 120] width 161 height 159
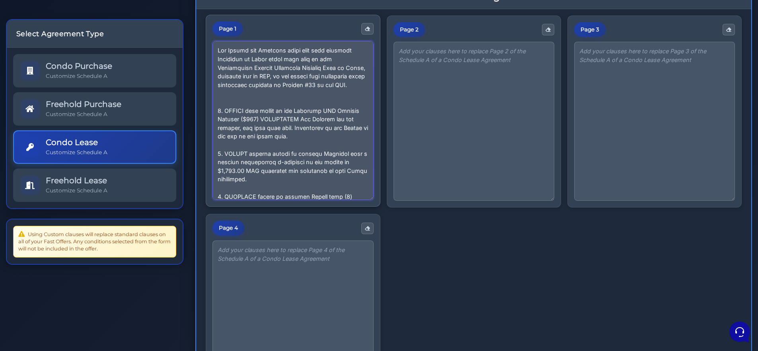
drag, startPoint x: 298, startPoint y: 128, endPoint x: 227, endPoint y: 129, distance: 70.8
click at [227, 129] on textarea at bounding box center [292, 120] width 161 height 159
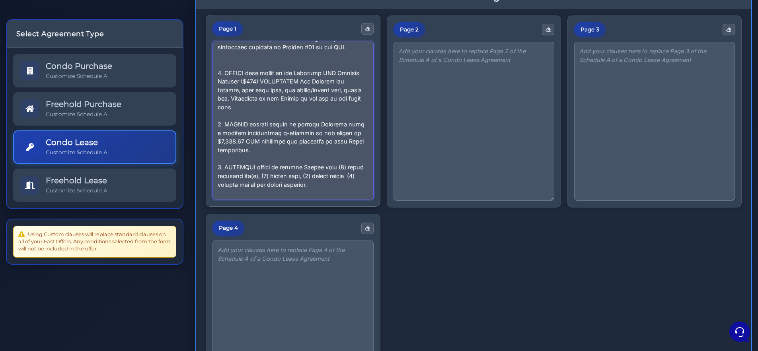
scroll to position [47, 0]
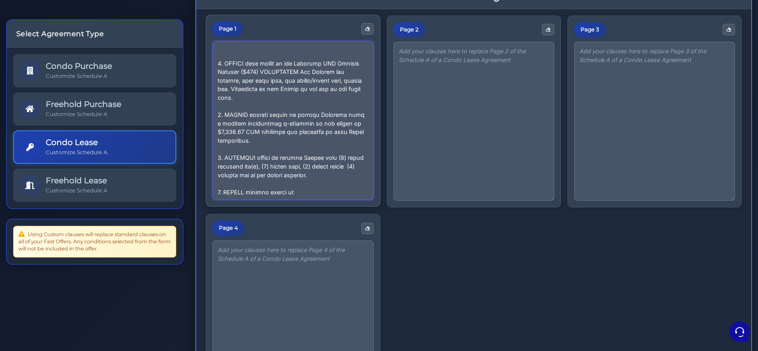
click at [274, 103] on textarea at bounding box center [292, 120] width 161 height 159
click at [272, 98] on textarea at bounding box center [292, 120] width 161 height 159
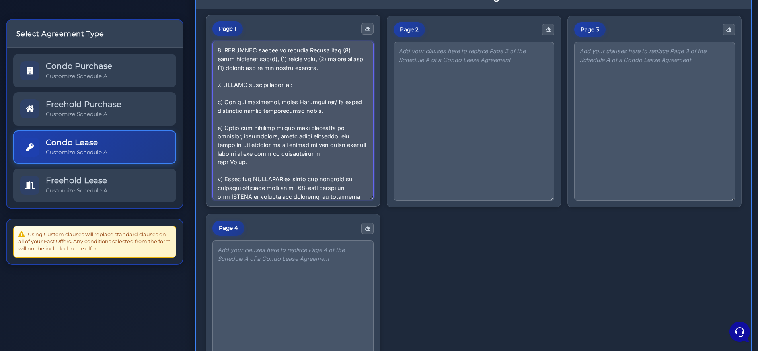
scroll to position [182, 0]
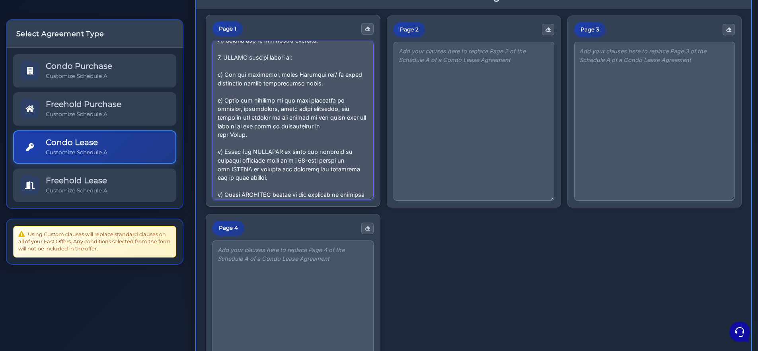
click at [220, 151] on textarea at bounding box center [292, 120] width 161 height 159
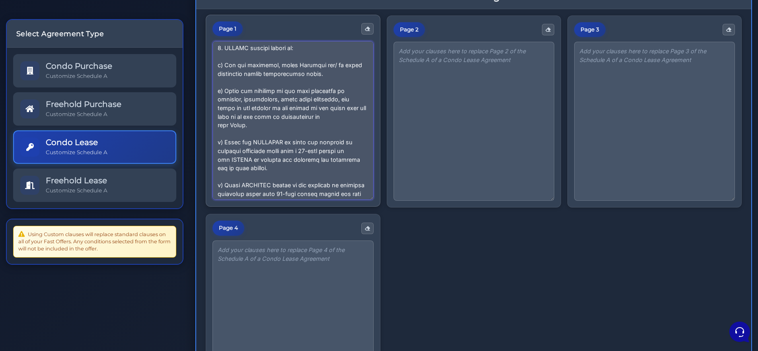
scroll to position [282, 0]
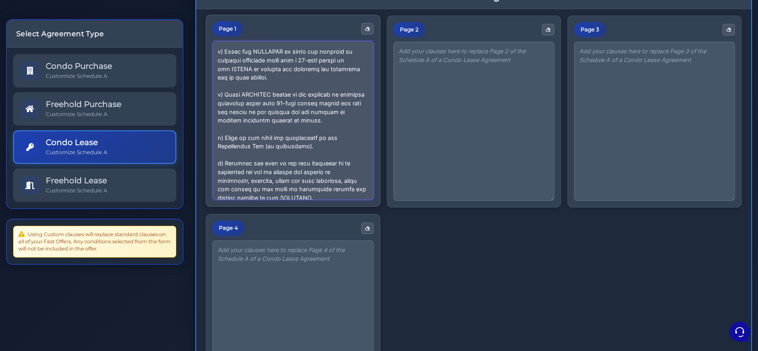
click at [220, 96] on textarea at bounding box center [292, 120] width 161 height 159
click at [220, 137] on textarea at bounding box center [292, 120] width 161 height 159
click at [220, 164] on textarea at bounding box center [292, 120] width 161 height 159
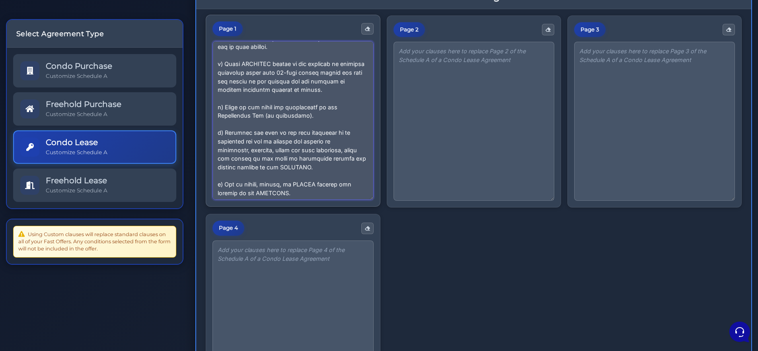
scroll to position [401, 0]
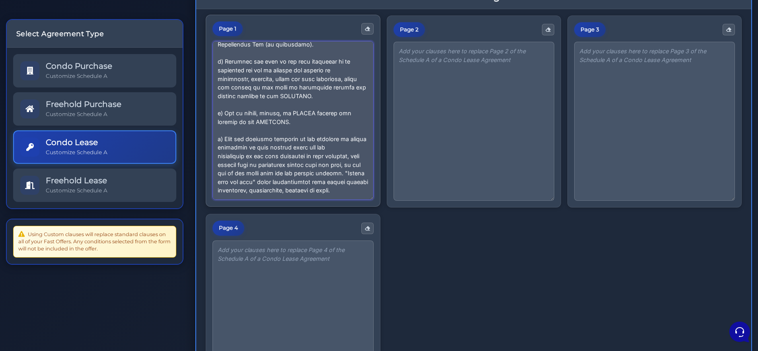
click at [220, 93] on textarea at bounding box center [292, 120] width 161 height 159
drag, startPoint x: 296, startPoint y: 108, endPoint x: 210, endPoint y: 93, distance: 87.7
click at [210, 93] on div "Page 1" at bounding box center [293, 111] width 174 height 193
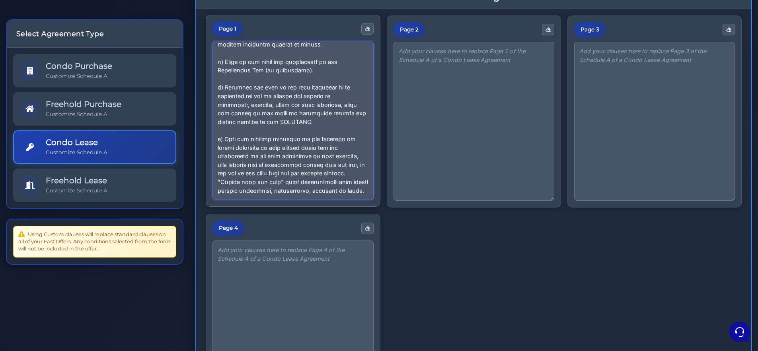
scroll to position [376, 0]
click at [219, 121] on textarea at bounding box center [292, 120] width 161 height 159
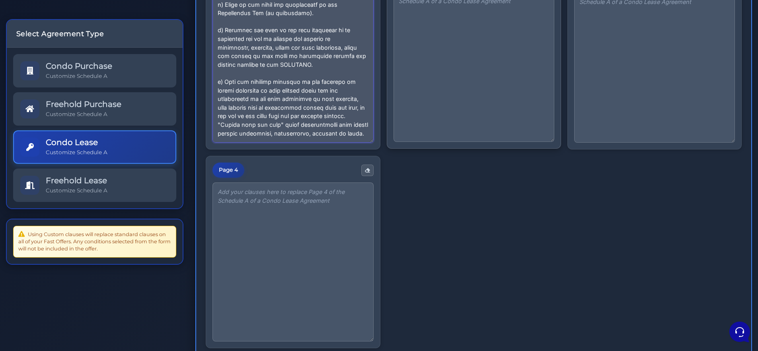
scroll to position [0, 0]
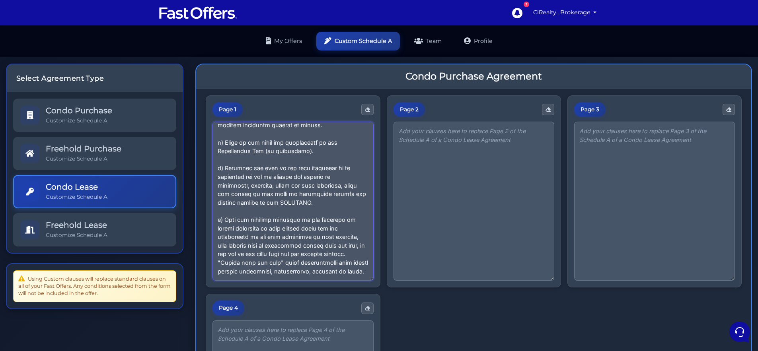
type textarea "The Tenant and Landlord agree that this accepted Agreement to Lease shall form …"
click at [444, 185] on textarea at bounding box center [473, 200] width 161 height 159
paste textarea "j) Acknowledge that the Landlord's insurance on the premises does not provide c…"
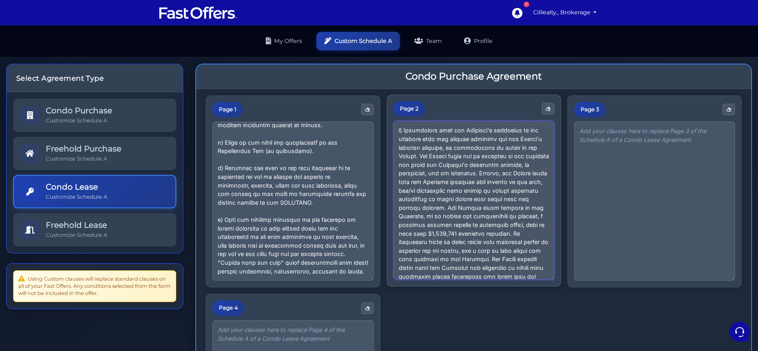
click at [400, 131] on textarea at bounding box center [473, 200] width 161 height 159
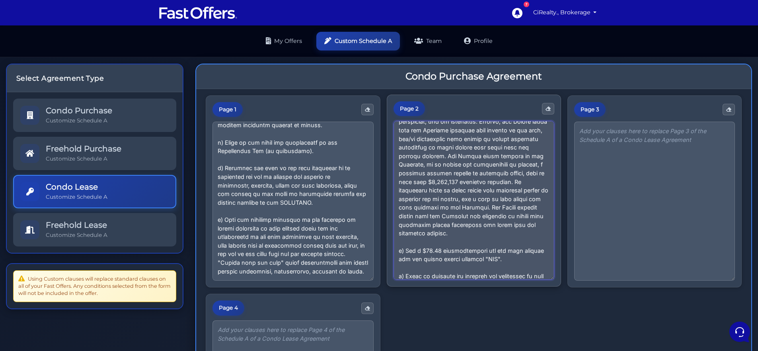
scroll to position [117, 0]
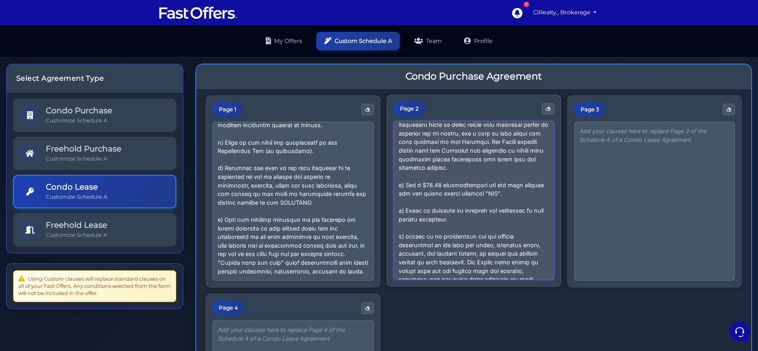
click at [402, 193] on textarea at bounding box center [473, 200] width 161 height 159
click at [401, 222] on textarea at bounding box center [473, 200] width 161 height 159
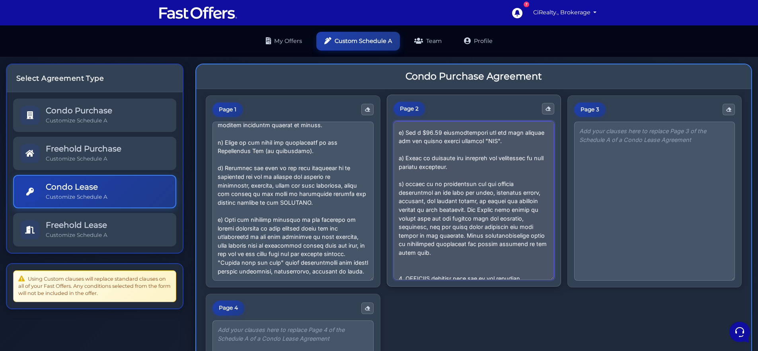
scroll to position [202, 0]
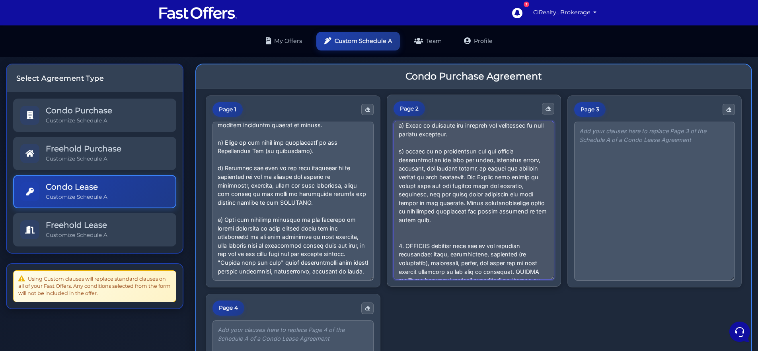
click at [403, 160] on textarea at bounding box center [473, 200] width 161 height 159
drag, startPoint x: 490, startPoint y: 230, endPoint x: 391, endPoint y: 154, distance: 123.7
click at [391, 154] on div "Page 2" at bounding box center [474, 191] width 174 height 193
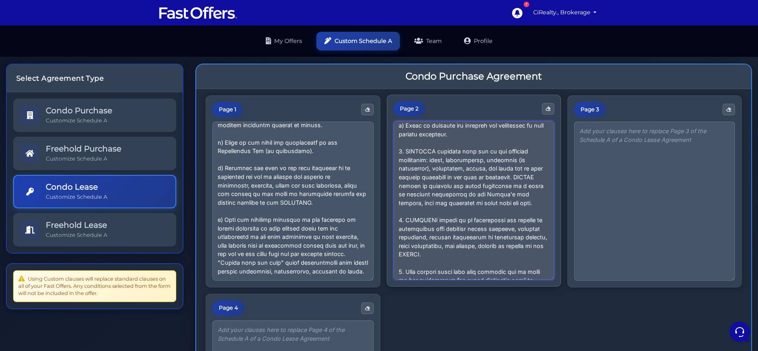
click at [469, 146] on textarea at bounding box center [473, 200] width 161 height 159
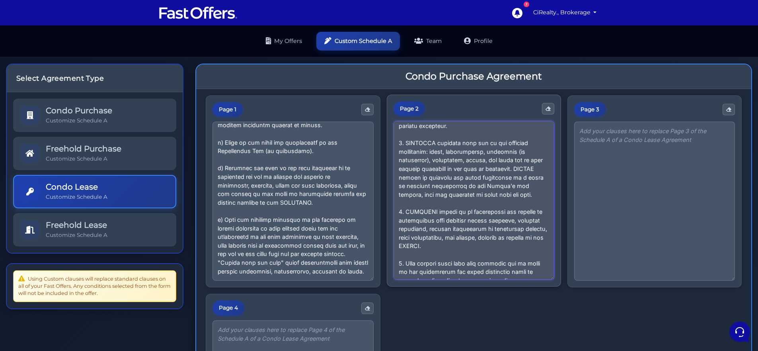
scroll to position [211, 0]
click at [531, 177] on textarea at bounding box center [473, 200] width 161 height 159
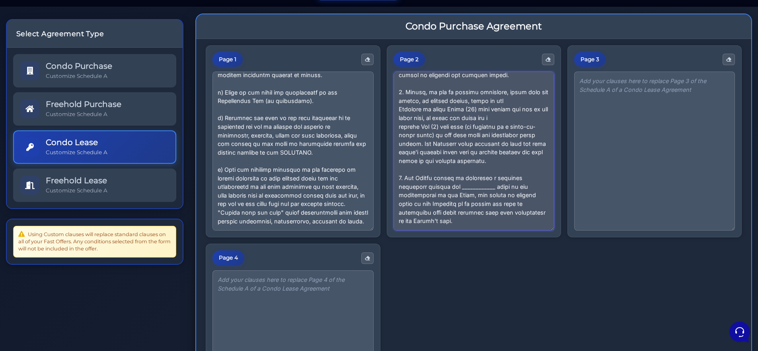
scroll to position [23, 0]
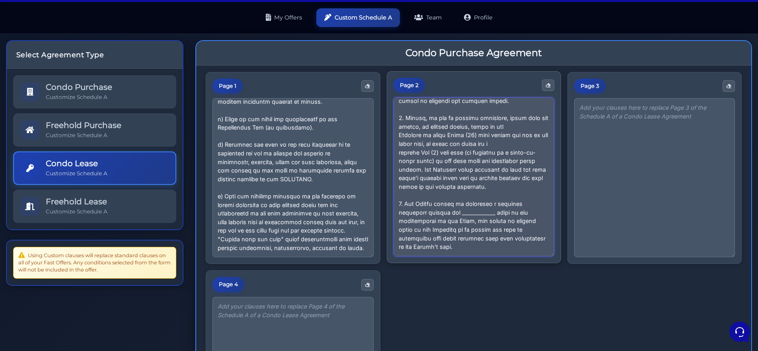
drag, startPoint x: 462, startPoint y: 214, endPoint x: 431, endPoint y: 214, distance: 31.0
click at [431, 214] on textarea at bounding box center [473, 176] width 161 height 159
click at [399, 223] on textarea at bounding box center [473, 176] width 161 height 159
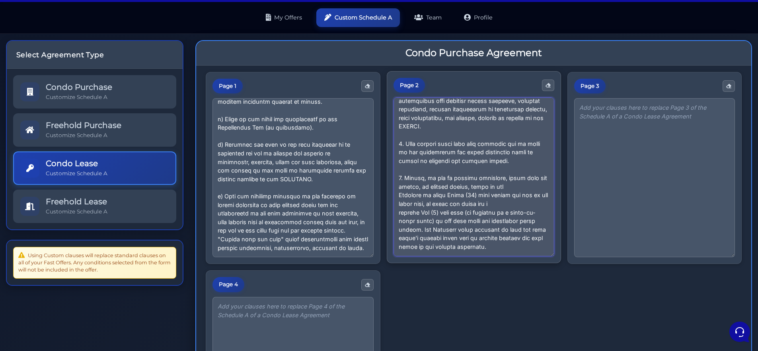
scroll to position [376, 0]
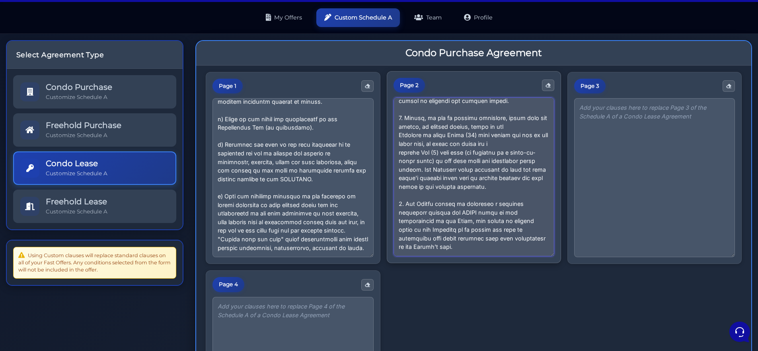
click at [469, 250] on textarea at bounding box center [473, 176] width 161 height 159
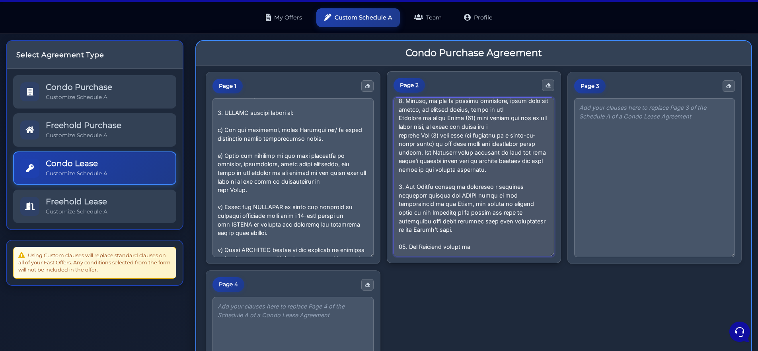
scroll to position [393, 0]
drag, startPoint x: 474, startPoint y: 249, endPoint x: 409, endPoint y: 248, distance: 64.9
click at [409, 248] on textarea at bounding box center [473, 176] width 161 height 159
paste textarea "have the rental unit professionally cleaned prior to the Commencement Date of t…"
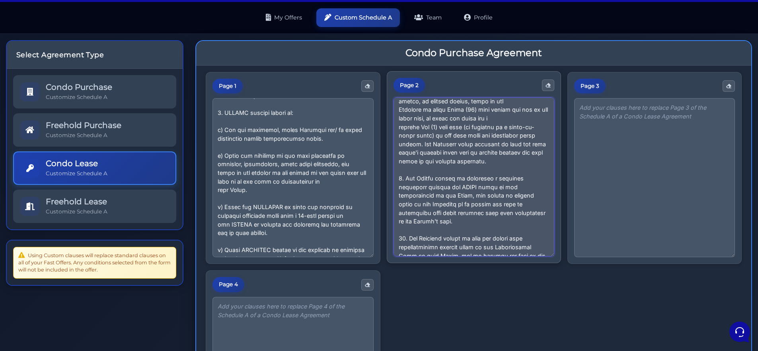
scroll to position [430, 0]
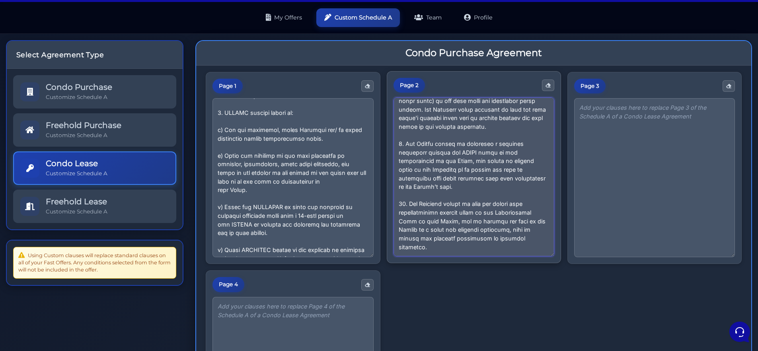
click at [495, 219] on textarea at bounding box center [473, 176] width 161 height 159
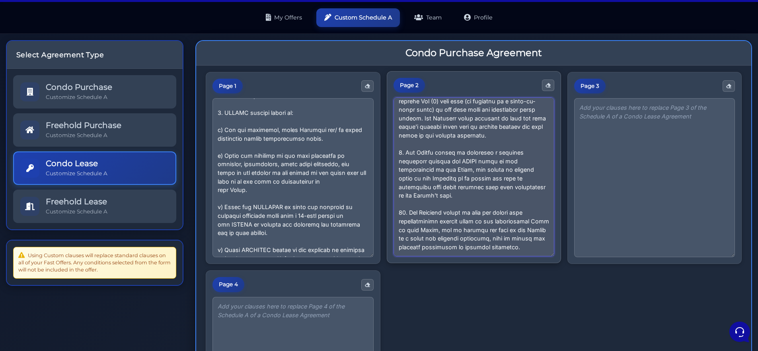
click at [403, 228] on textarea at bounding box center [473, 176] width 161 height 159
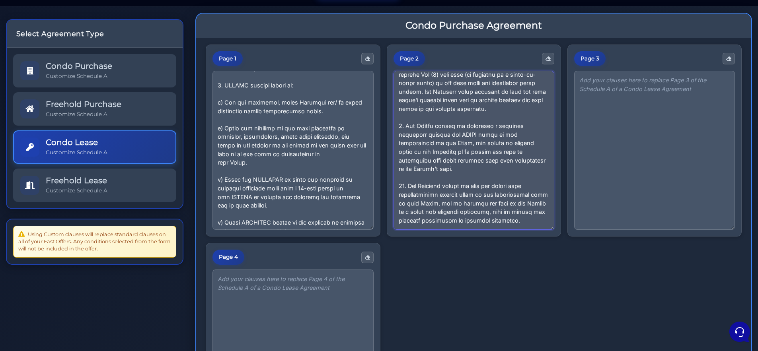
scroll to position [55, 0]
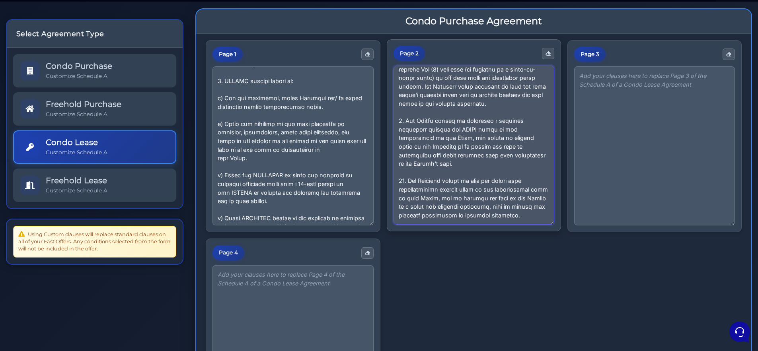
click at [471, 212] on textarea at bounding box center [473, 145] width 161 height 159
click at [483, 206] on textarea at bounding box center [473, 145] width 161 height 159
click at [440, 218] on textarea at bounding box center [473, 145] width 161 height 159
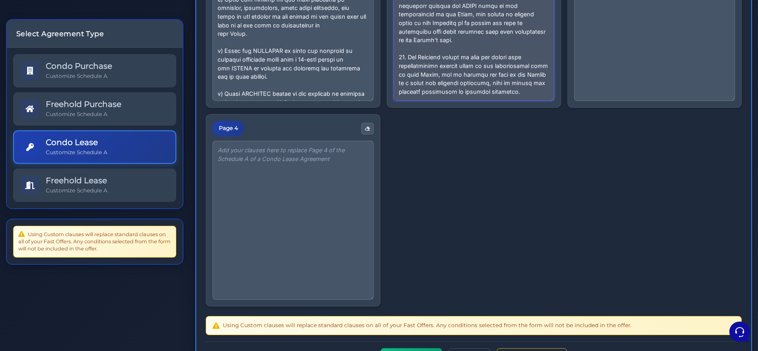
scroll to position [236, 0]
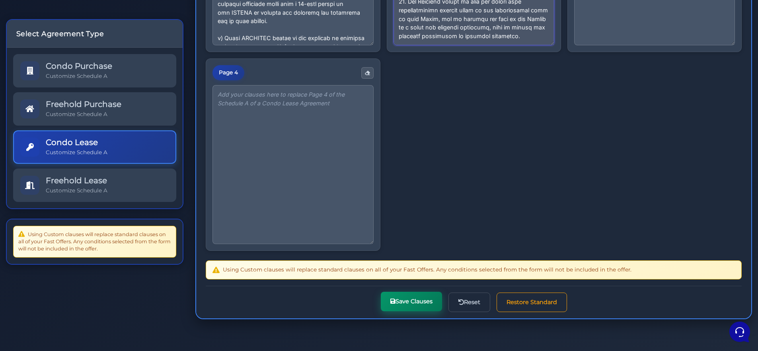
type textarea "h) Acknowledge that the Landlord's insurance on the premises does not provide c…"
click at [420, 311] on div "Save Clauses Reset Restore Standard" at bounding box center [474, 299] width 536 height 26
click at [420, 303] on button "Save Clauses" at bounding box center [411, 301] width 61 height 19
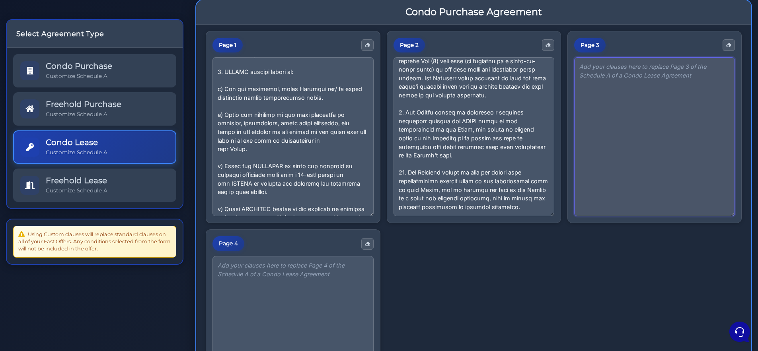
scroll to position [55, 0]
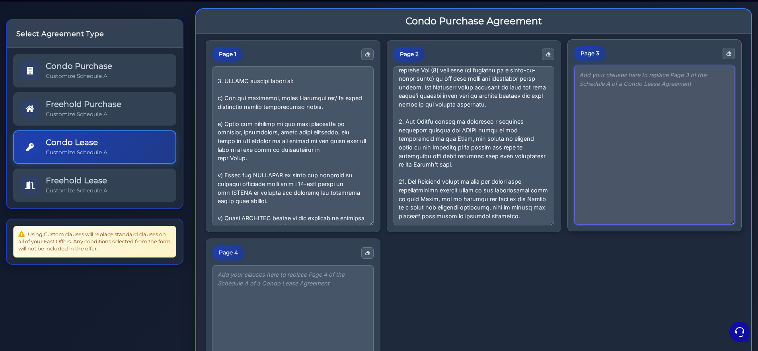
click at [614, 177] on textarea at bounding box center [654, 145] width 161 height 159
type textarea "Blank."
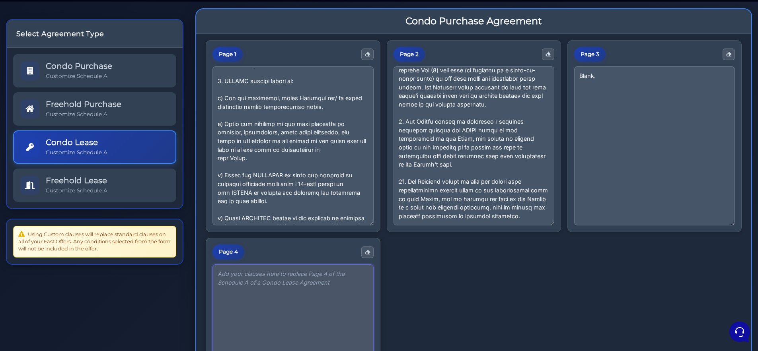
click at [339, 287] on textarea at bounding box center [292, 344] width 161 height 159
type textarea "Blank."
click at [359, 255] on div "Page 4" at bounding box center [292, 252] width 161 height 15
click at [367, 254] on icon "button" at bounding box center [367, 252] width 5 height 5
click at [338, 286] on textarea at bounding box center [292, 344] width 161 height 159
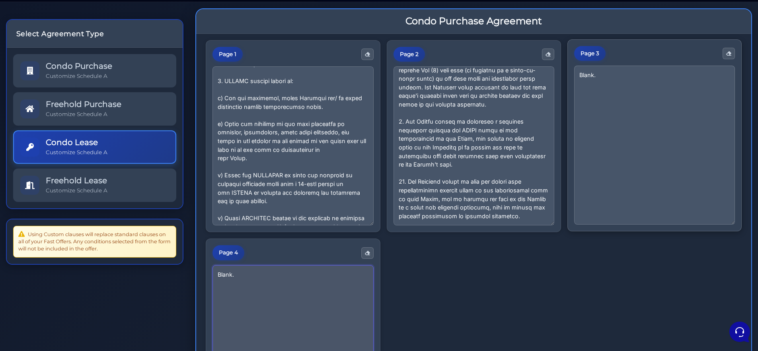
type textarea "Blank."
click at [579, 75] on textarea "Blank." at bounding box center [654, 145] width 161 height 159
type textarea "Intentionally Blank."
click at [217, 272] on textarea "Blank." at bounding box center [292, 344] width 161 height 159
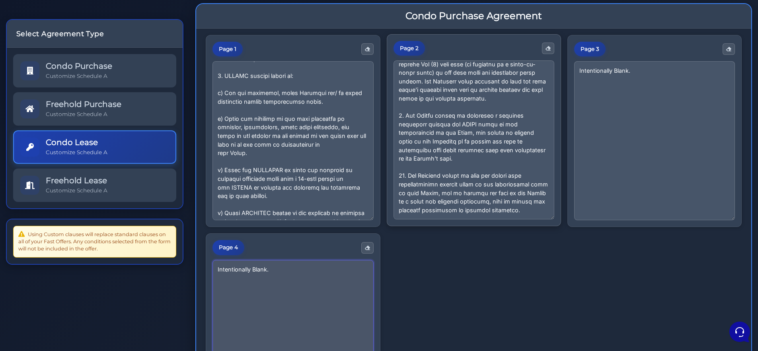
scroll to position [236, 0]
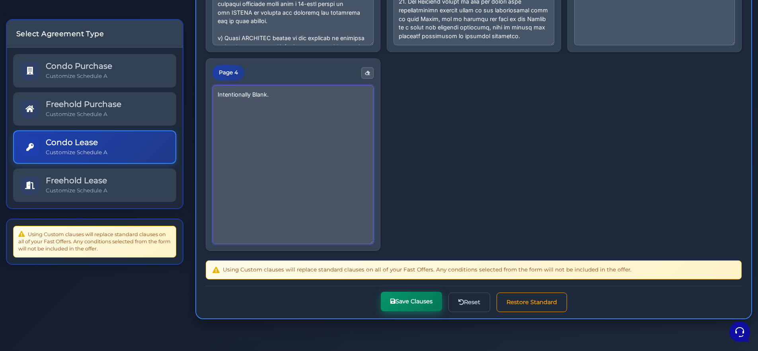
type textarea "Intentionally Blank."
click at [405, 305] on button "Save Clauses" at bounding box center [411, 301] width 61 height 19
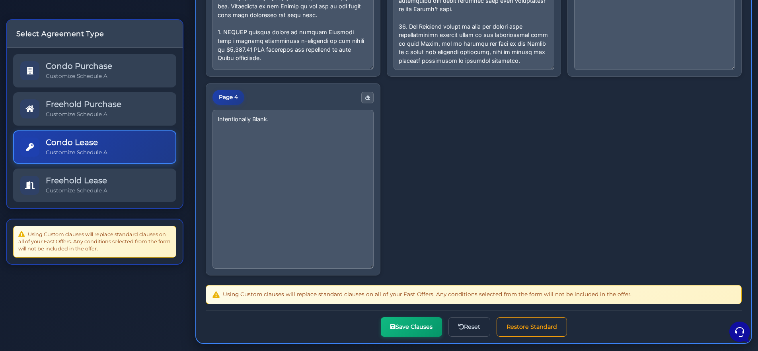
scroll to position [261, 0]
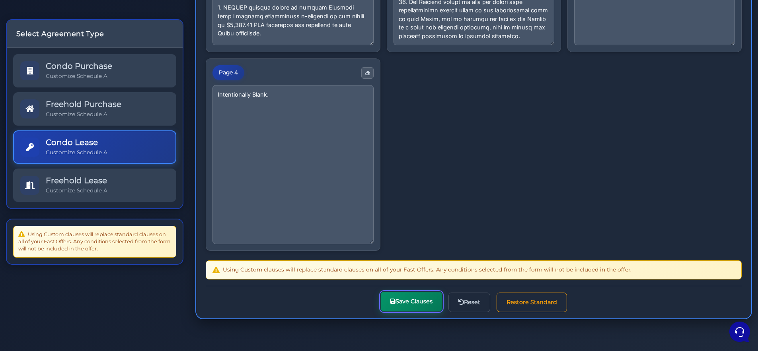
click at [412, 302] on button "Save Clauses" at bounding box center [411, 301] width 61 height 19
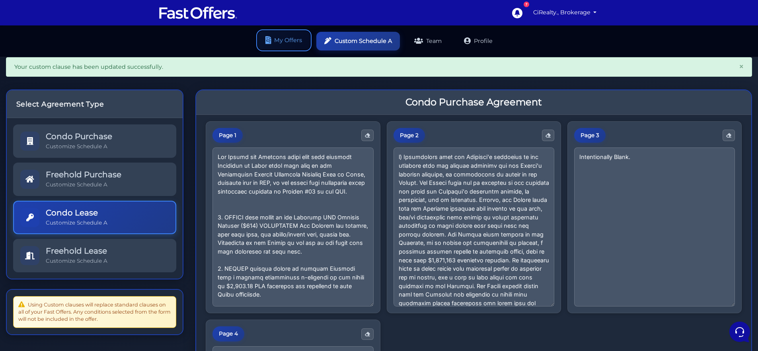
click at [290, 39] on link "My Offers" at bounding box center [284, 40] width 52 height 19
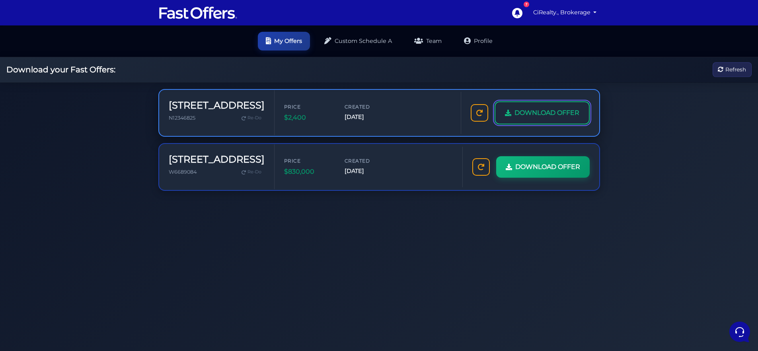
click at [527, 111] on span "DOWNLOAD OFFER" at bounding box center [546, 113] width 65 height 10
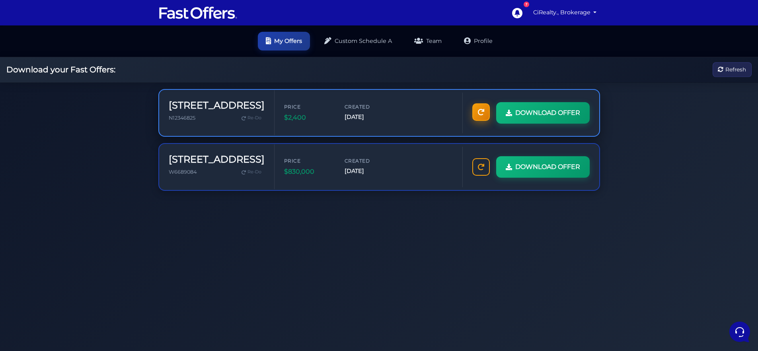
click at [480, 113] on icon at bounding box center [481, 112] width 6 height 6
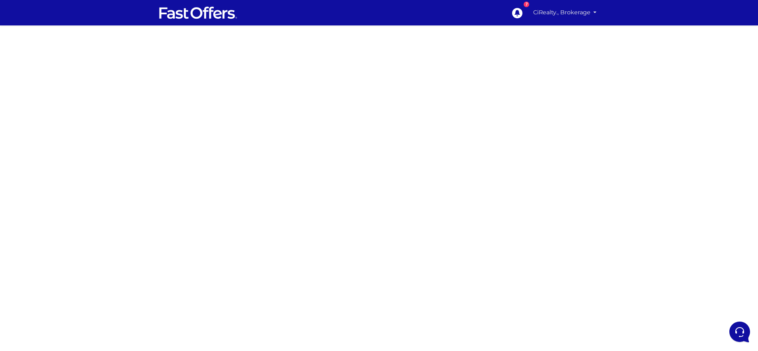
click at [596, 13] on link "CiRealty., Brokerage" at bounding box center [565, 13] width 70 height 16
click at [613, 120] on div at bounding box center [379, 224] width 758 height 398
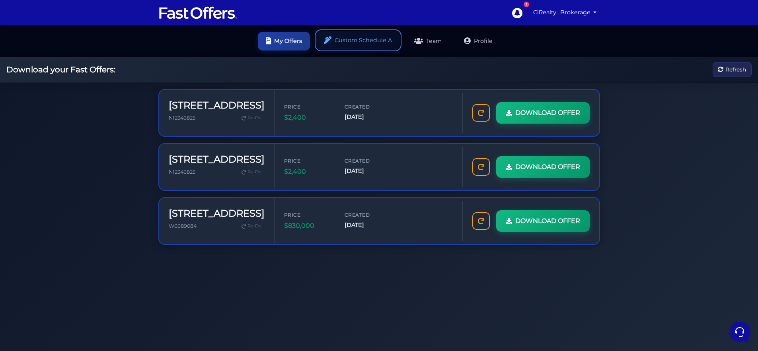
click at [341, 43] on link "Custom Schedule A" at bounding box center [358, 40] width 84 height 19
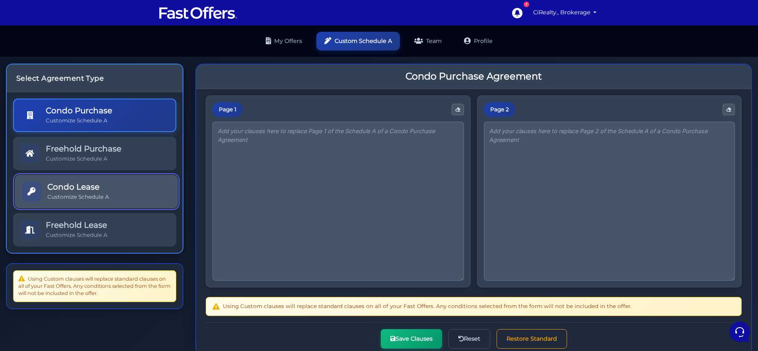
click at [135, 187] on link "Condo Lease Customize Schedule A" at bounding box center [96, 191] width 163 height 33
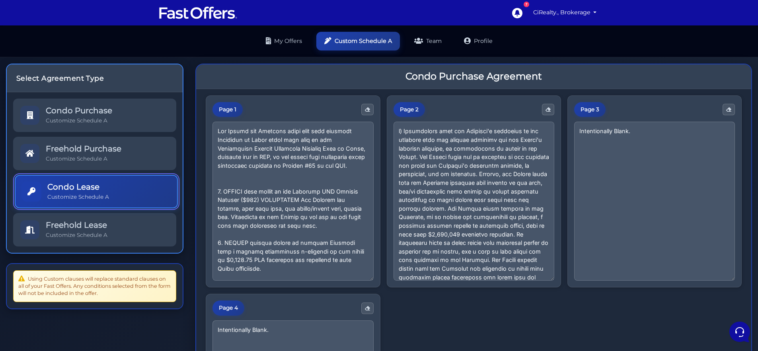
click at [31, 193] on icon at bounding box center [31, 192] width 8 height 8
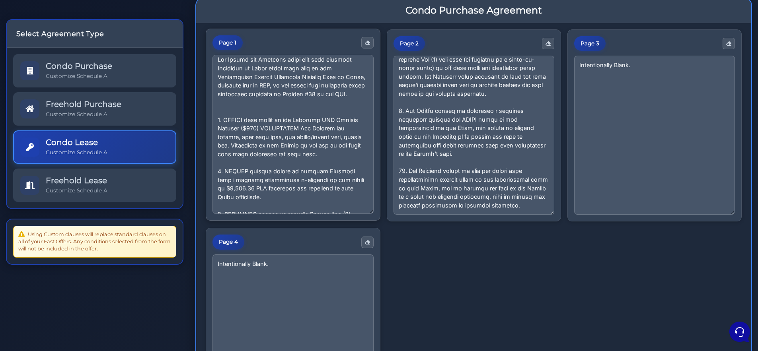
scroll to position [12, 0]
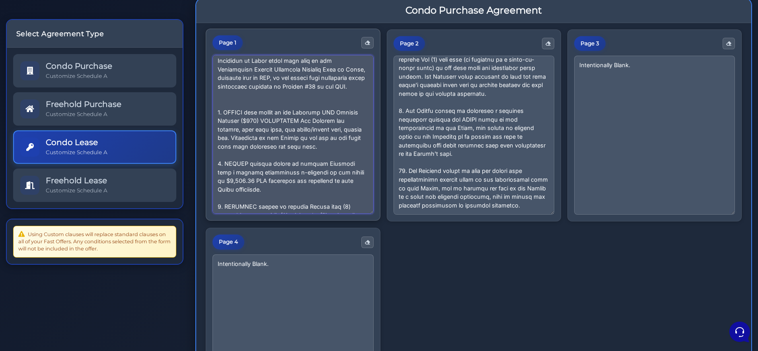
drag, startPoint x: 257, startPoint y: 192, endPoint x: 226, endPoint y: 165, distance: 41.5
click at [226, 165] on textarea at bounding box center [292, 134] width 161 height 159
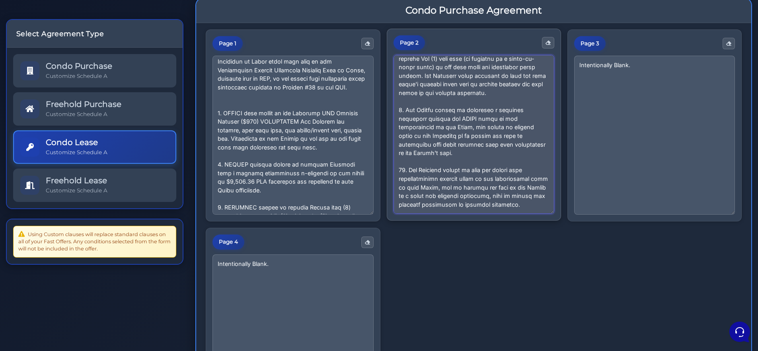
drag, startPoint x: 434, startPoint y: 207, endPoint x: 391, endPoint y: 161, distance: 63.0
click at [391, 161] on div "Page 2" at bounding box center [474, 125] width 174 height 193
